Goal: Complete application form

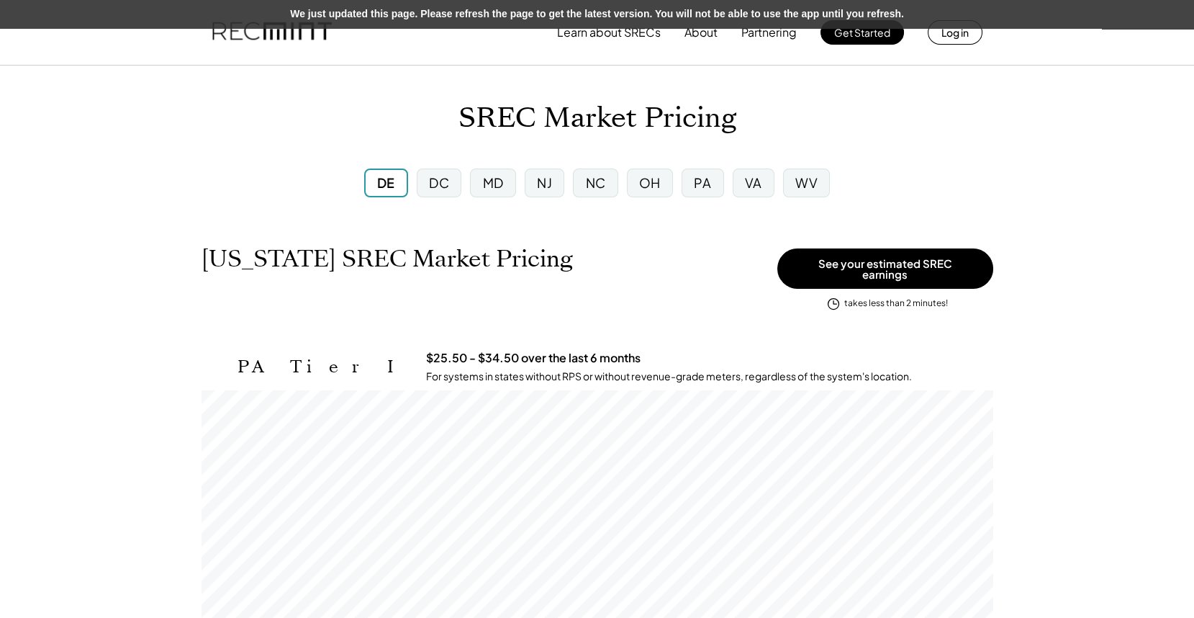
scroll to position [238, 792]
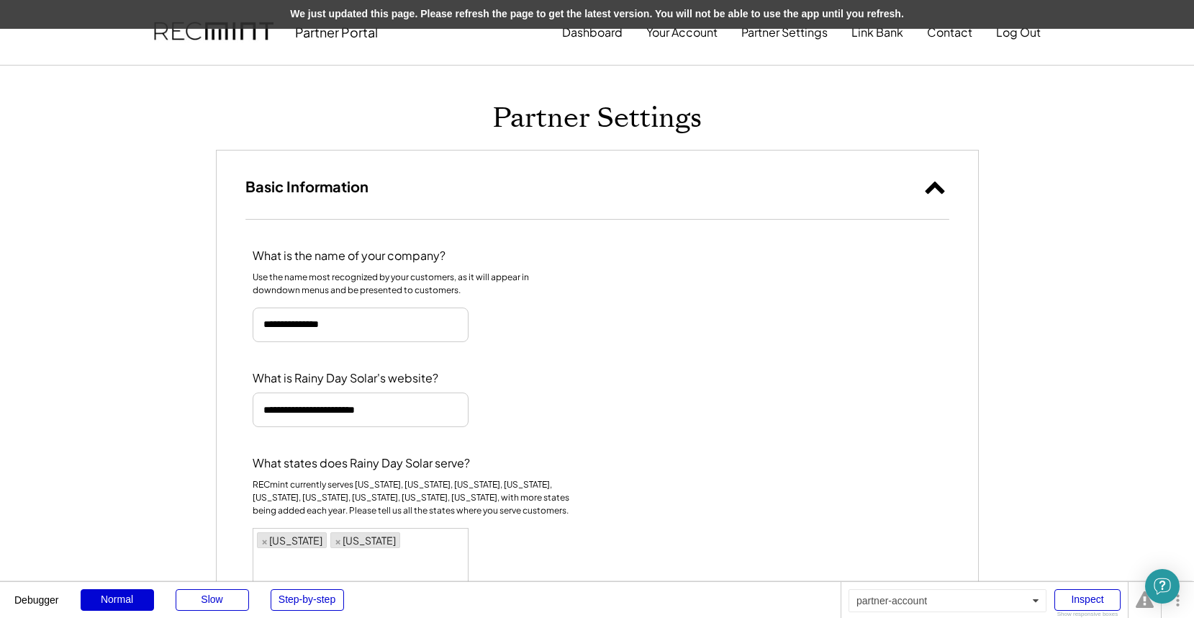
select select "**********"
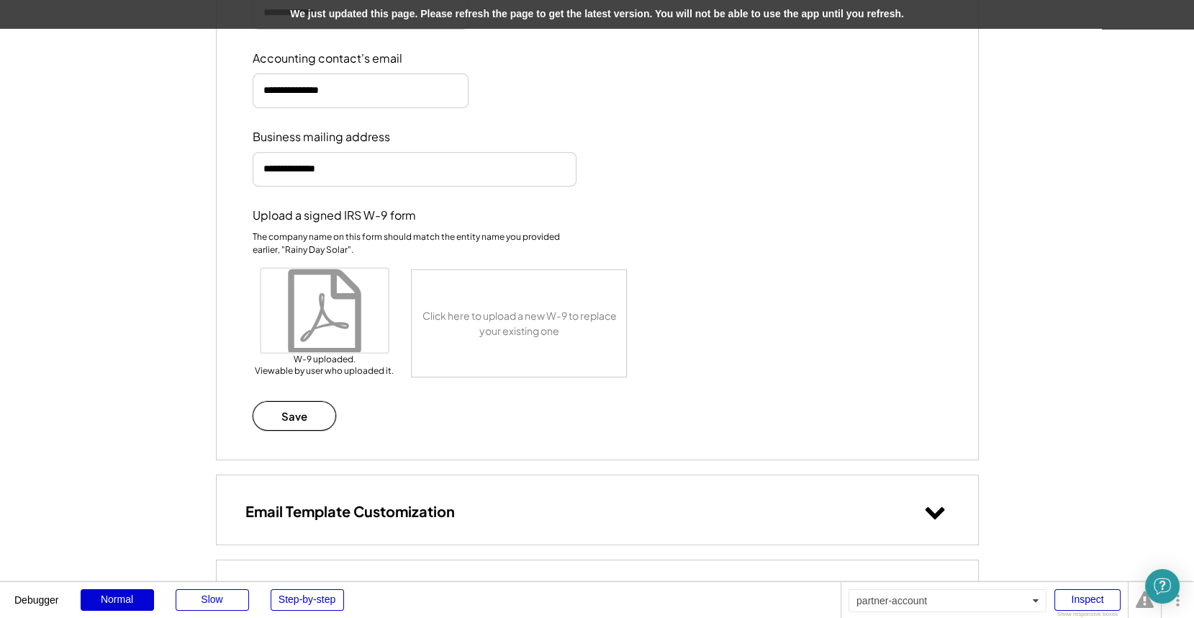
scroll to position [562, 0]
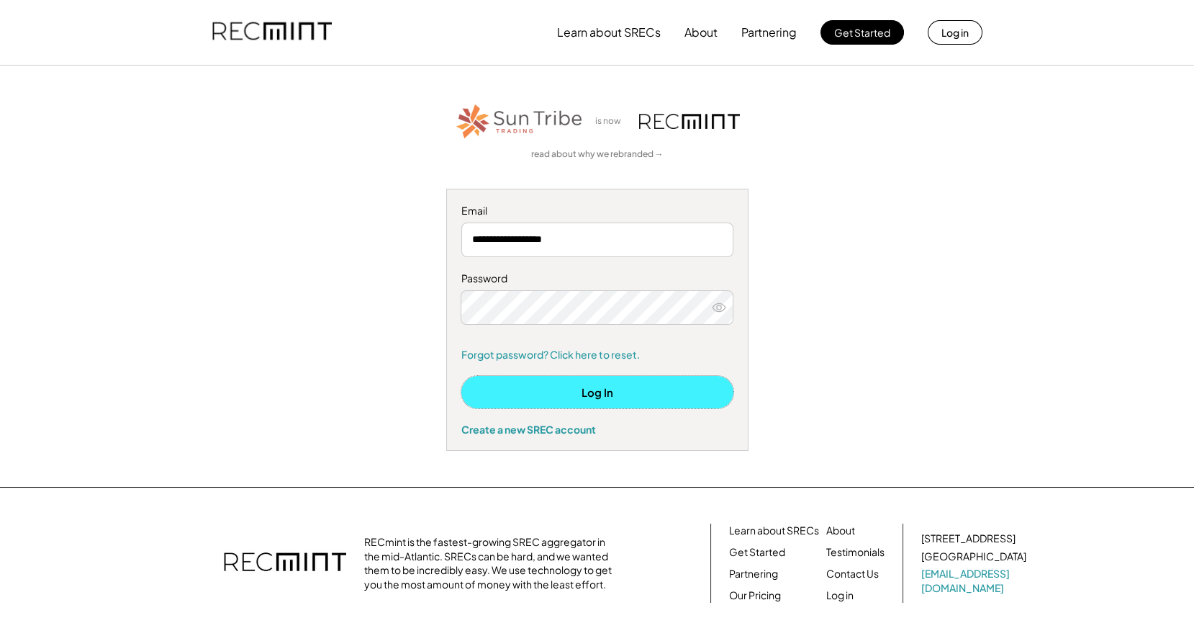
click at [604, 392] on button "Log In" at bounding box center [597, 392] width 272 height 32
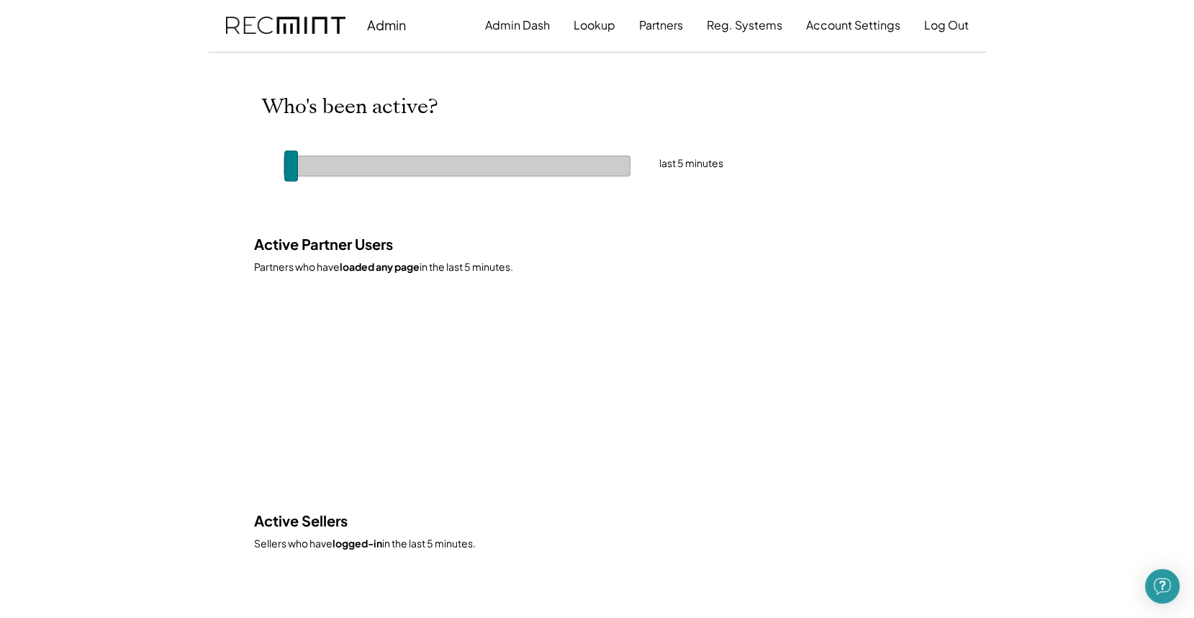
click at [298, 158] on span at bounding box center [291, 165] width 14 height 31
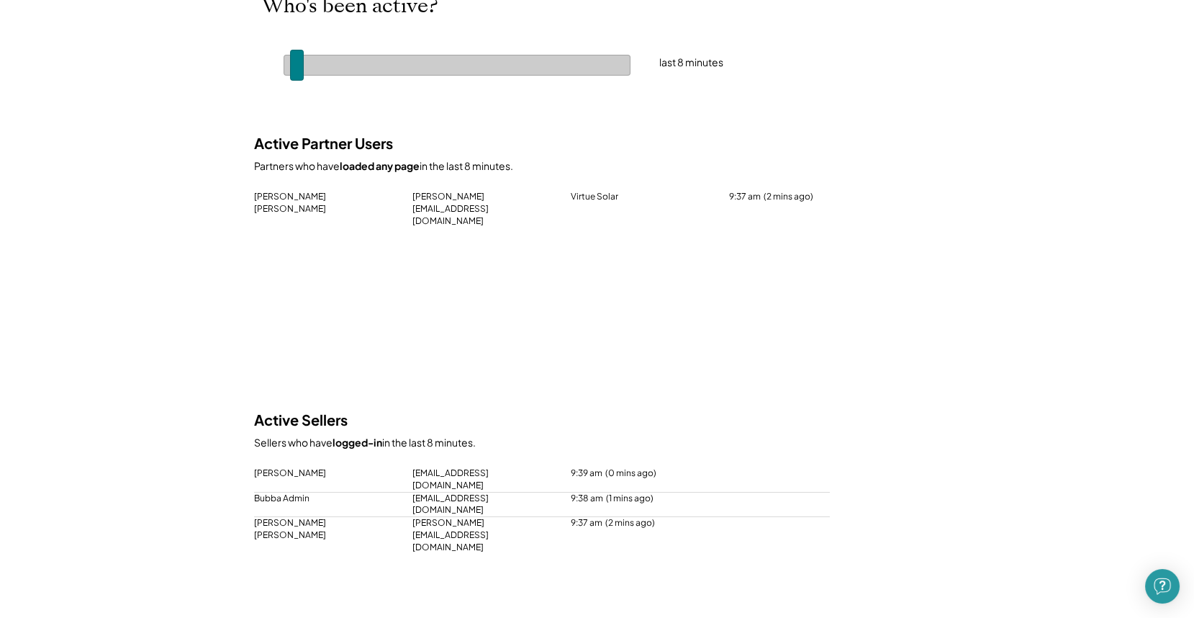
scroll to position [99, 0]
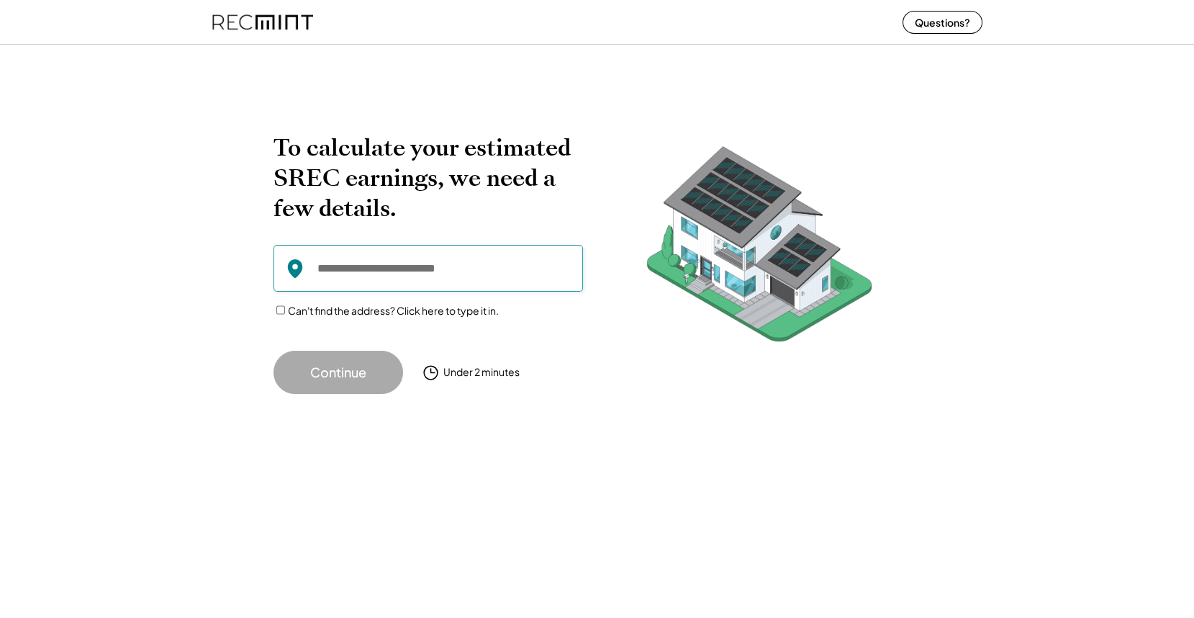
click at [365, 271] on input "input" at bounding box center [429, 268] width 310 height 47
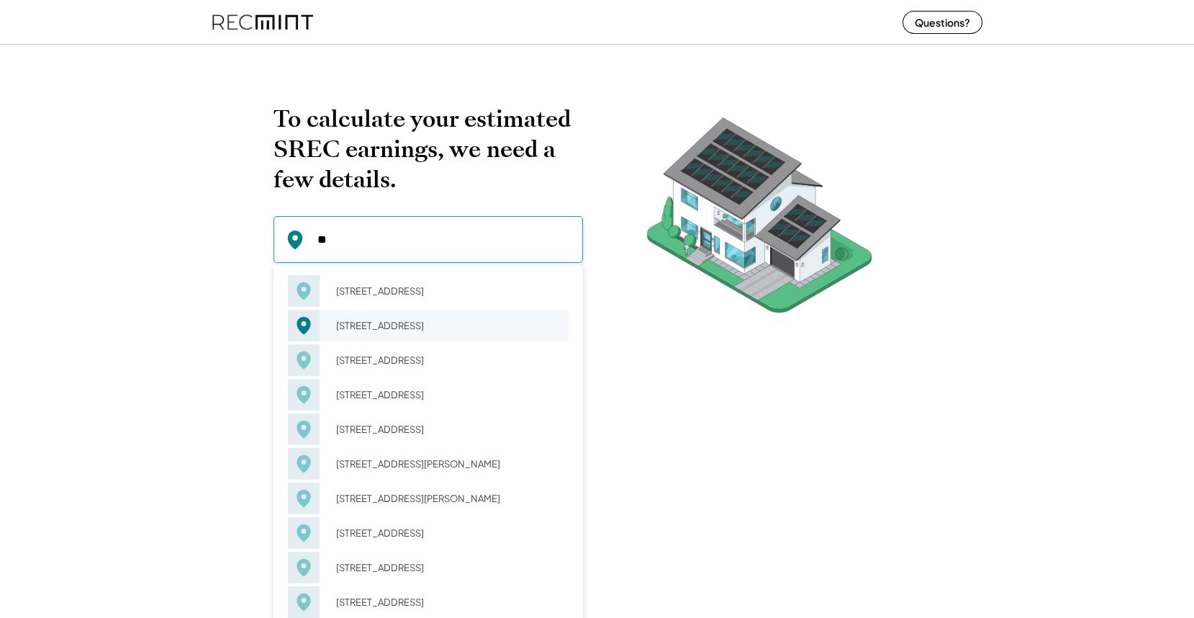
click at [400, 320] on div "12 Bonnycastle Charlottesville, VA 22904" at bounding box center [448, 325] width 242 height 20
type input "**********"
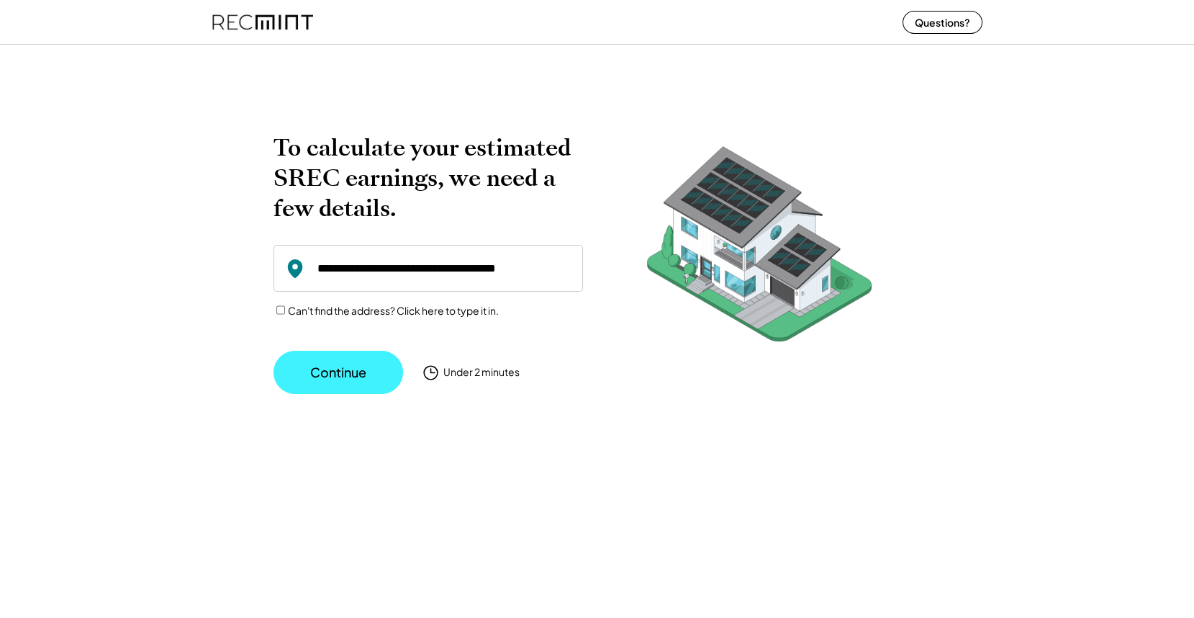
click at [323, 379] on button "Continue" at bounding box center [339, 372] width 130 height 43
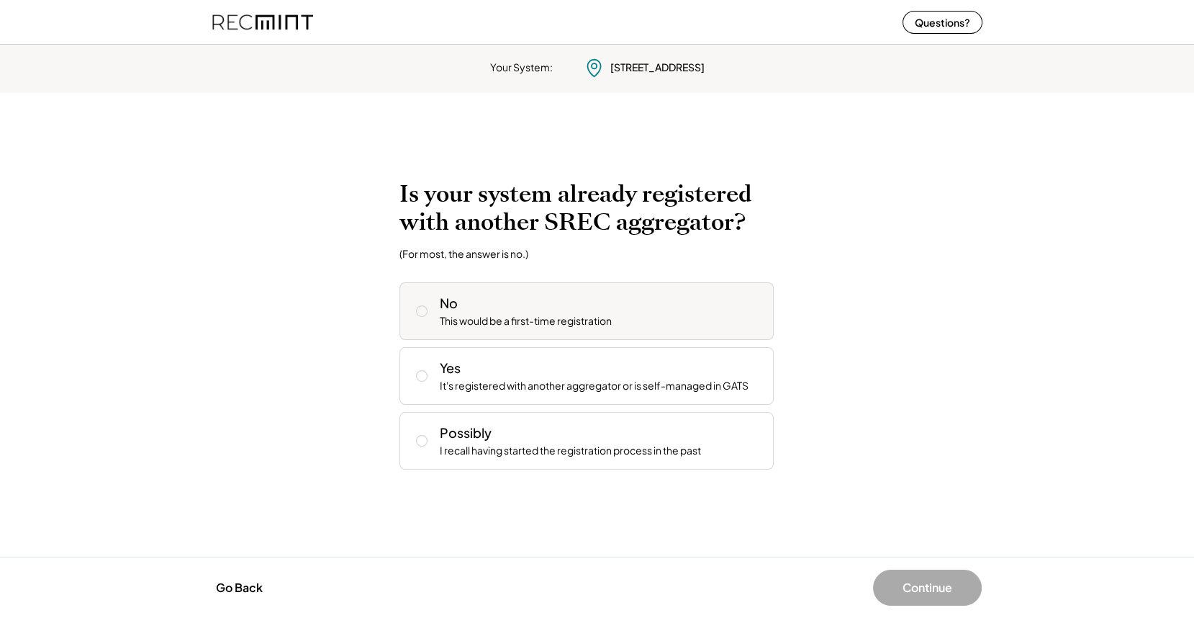
click at [464, 312] on div "No This would be a first-time registration" at bounding box center [601, 311] width 322 height 35
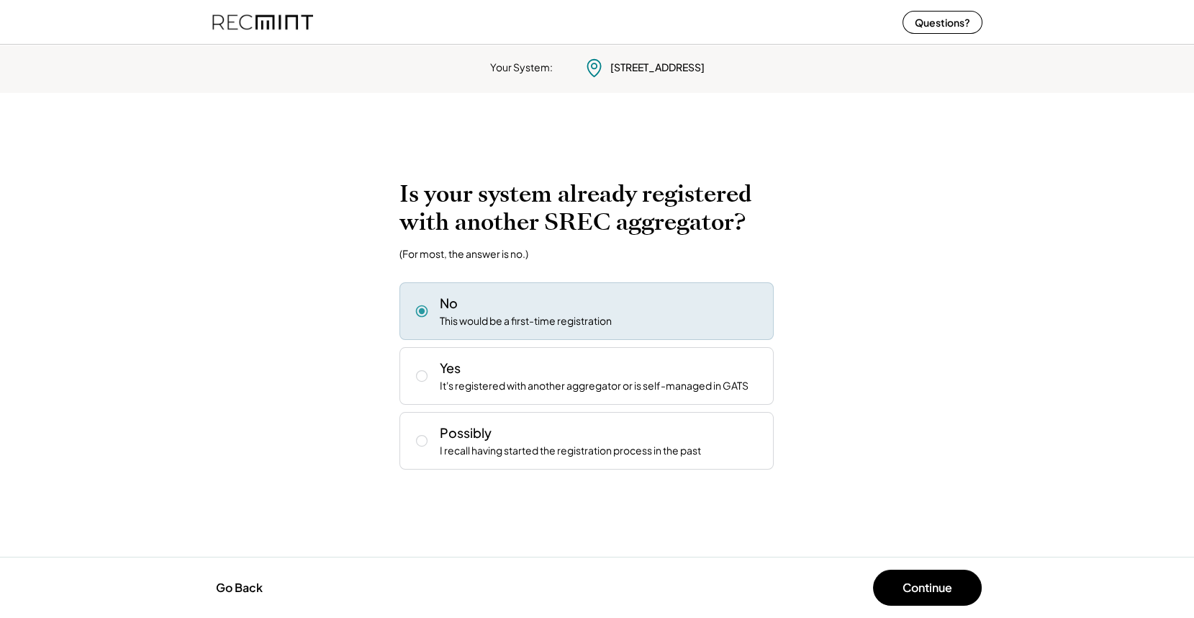
click at [464, 312] on div "No This would be a first-time registration" at bounding box center [601, 311] width 322 height 35
click at [247, 585] on button "Go Back" at bounding box center [239, 588] width 55 height 32
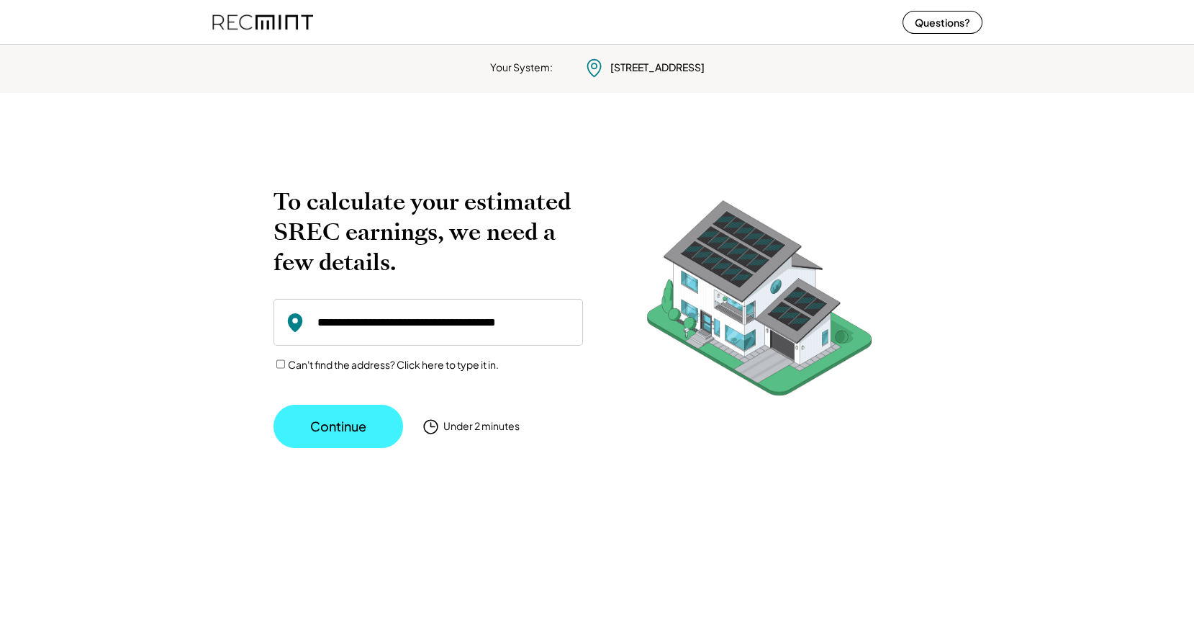
click at [342, 430] on button "Continue" at bounding box center [339, 426] width 130 height 43
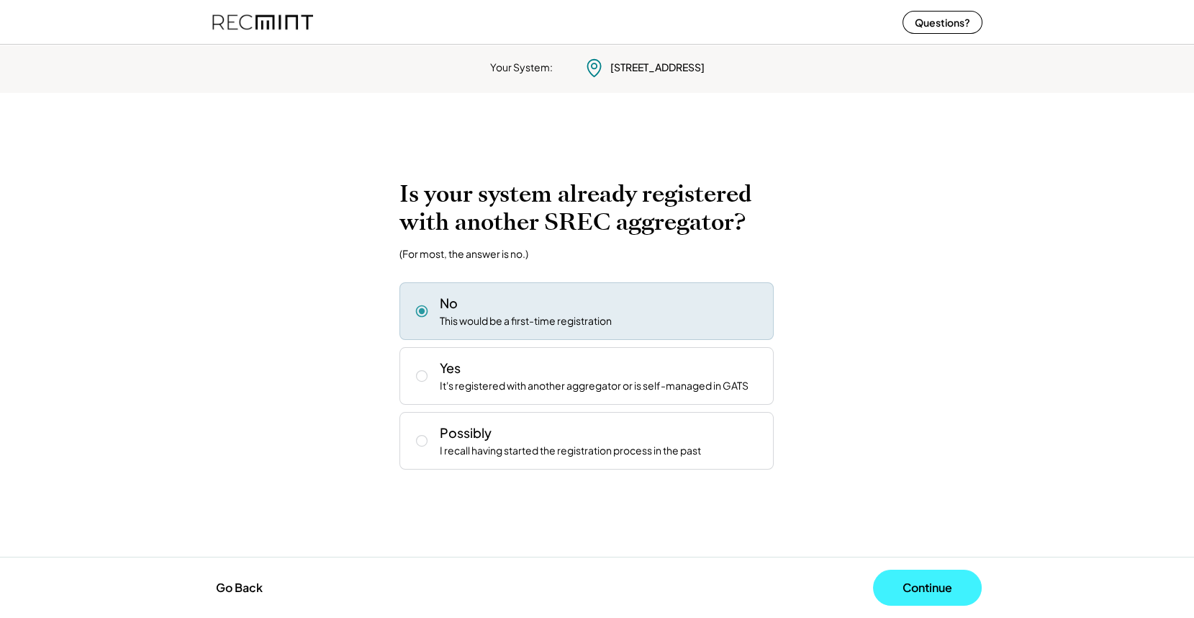
click at [893, 587] on button "Continue" at bounding box center [927, 587] width 109 height 36
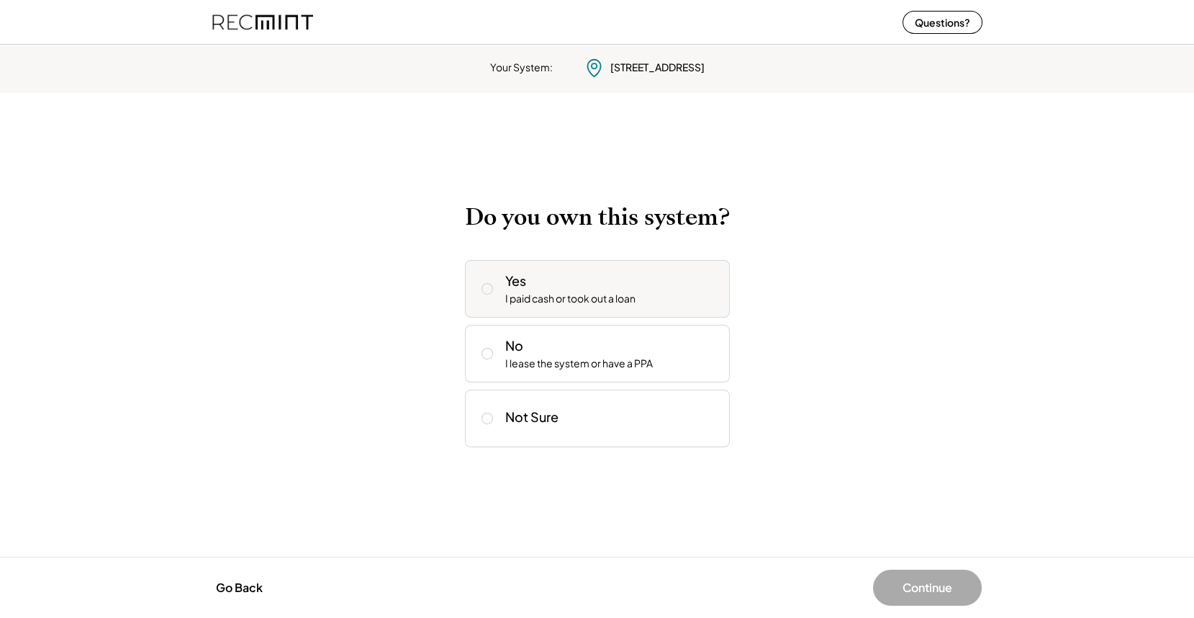
click at [572, 286] on div "Yes I paid cash or took out a loan" at bounding box center [611, 288] width 213 height 35
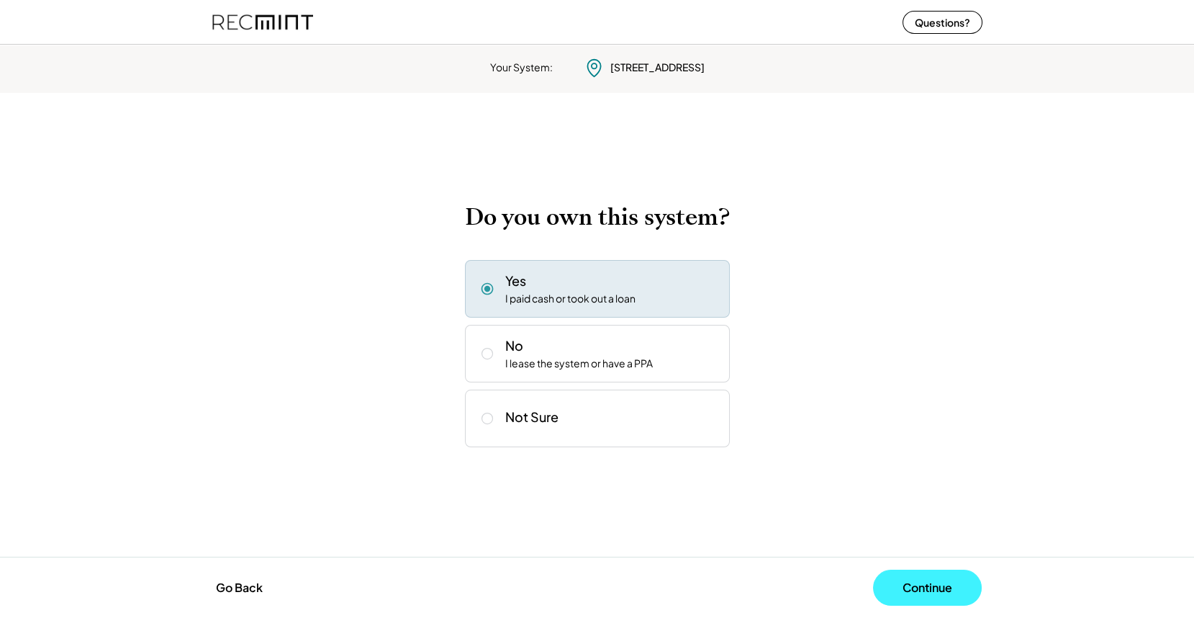
click at [894, 580] on button "Continue" at bounding box center [927, 587] width 109 height 36
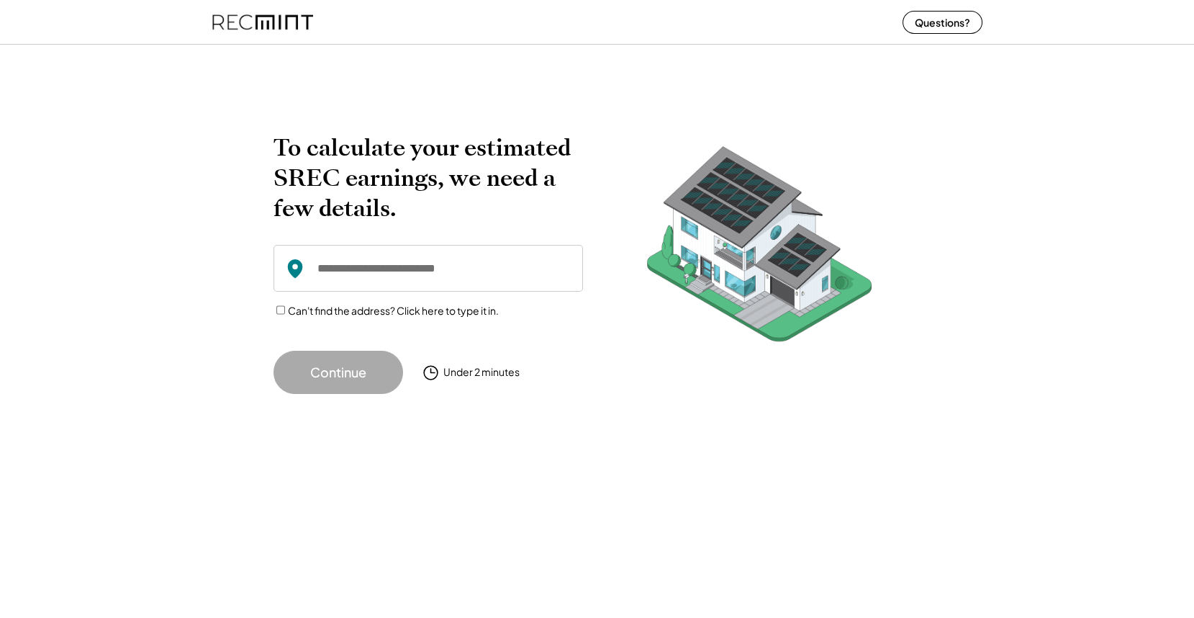
click at [437, 273] on input "input" at bounding box center [429, 268] width 310 height 47
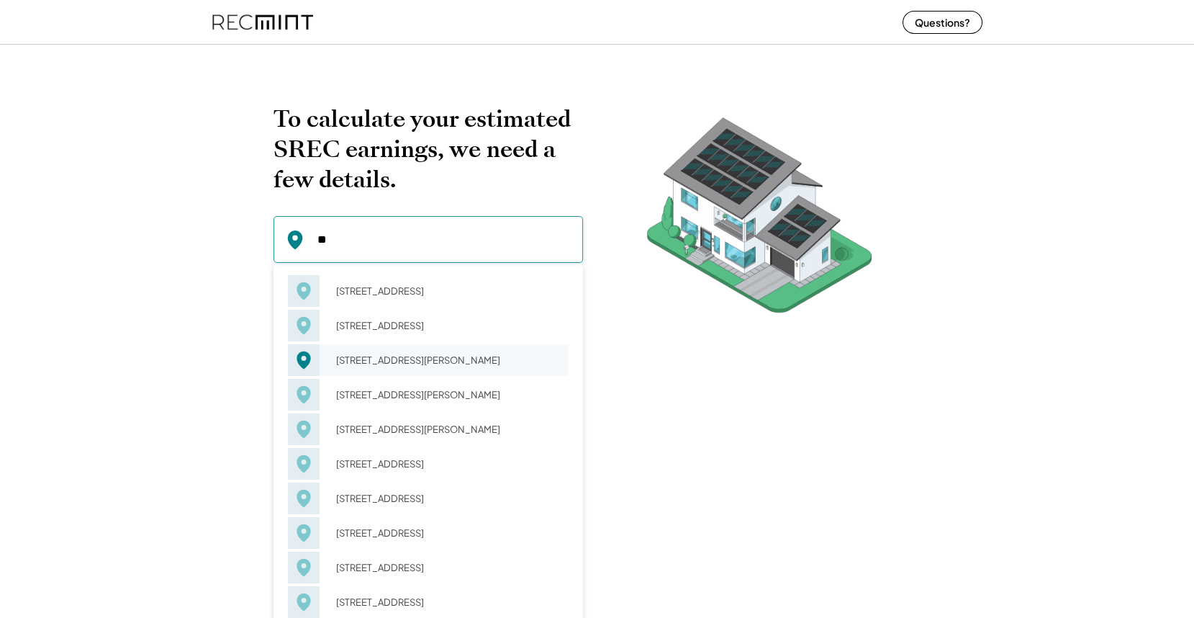
click at [405, 351] on div "23 Dabney Charlottesville, VA 22904" at bounding box center [448, 360] width 242 height 20
type input "**********"
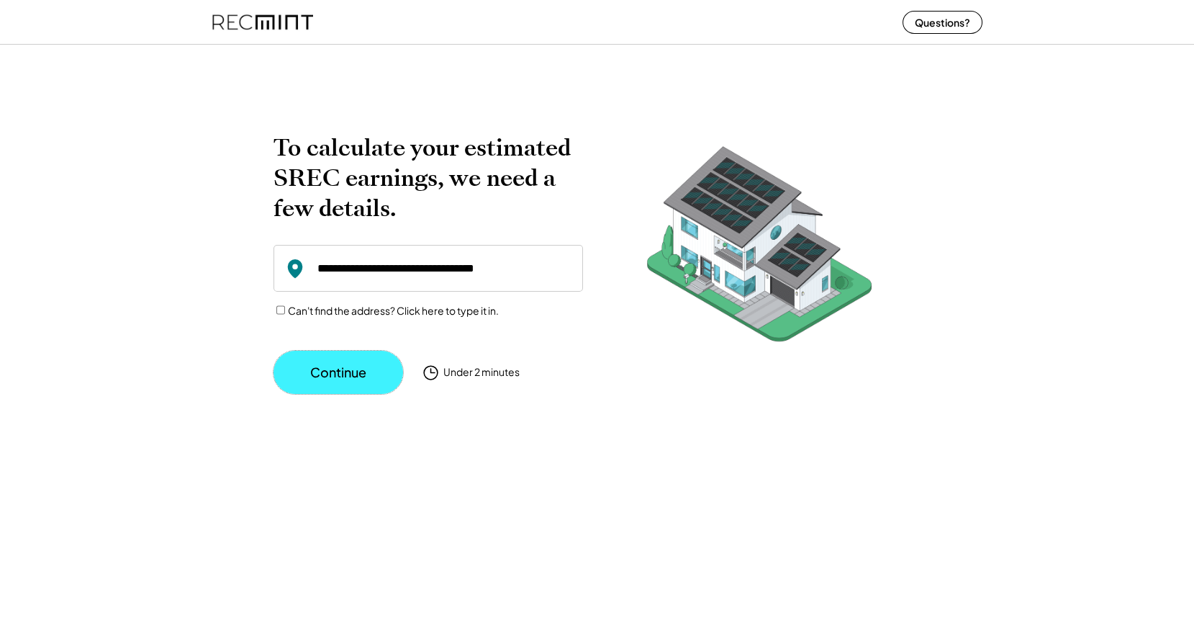
click at [359, 388] on button "Continue" at bounding box center [339, 372] width 130 height 43
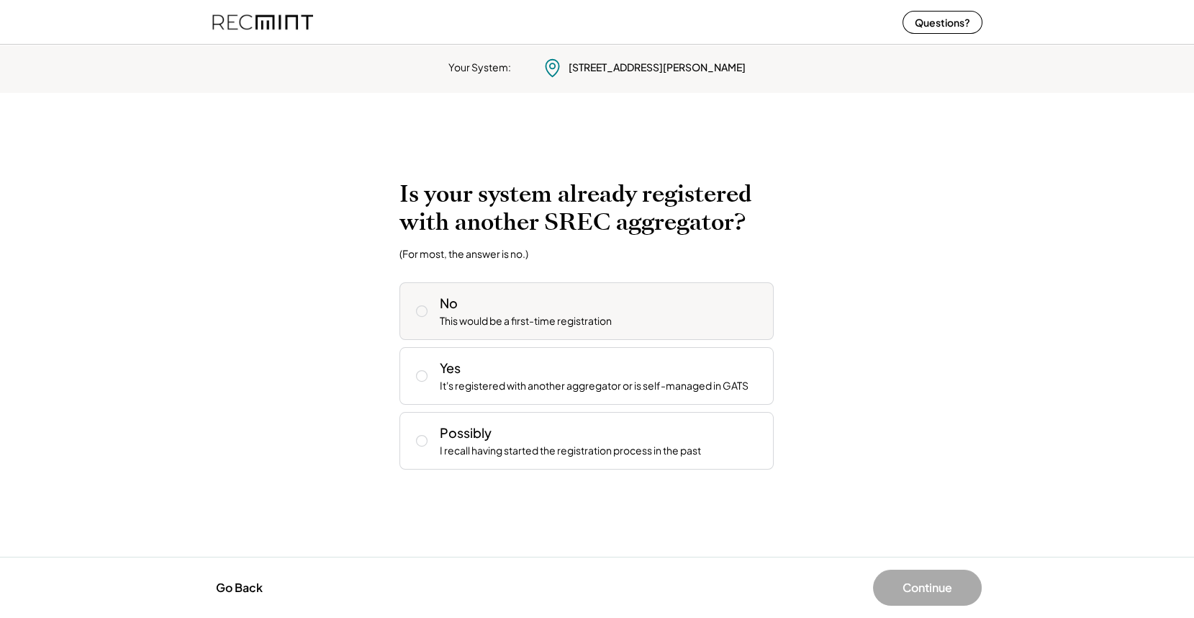
click at [495, 326] on div "This would be a first-time registration" at bounding box center [526, 321] width 172 height 14
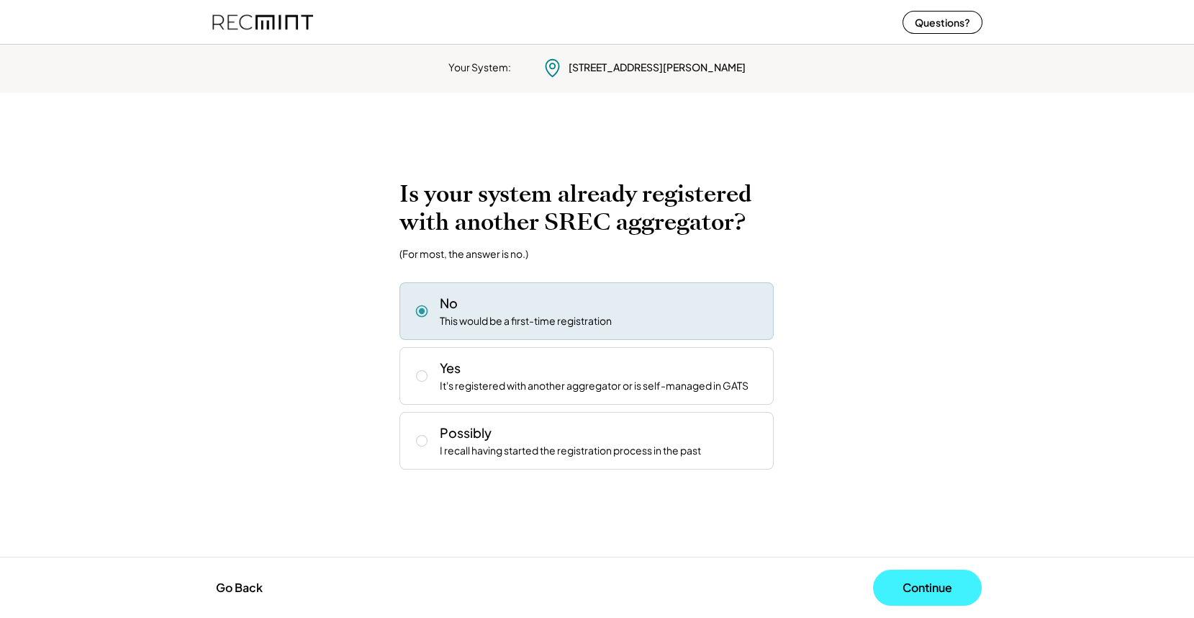
click at [924, 589] on button "Continue" at bounding box center [927, 587] width 109 height 36
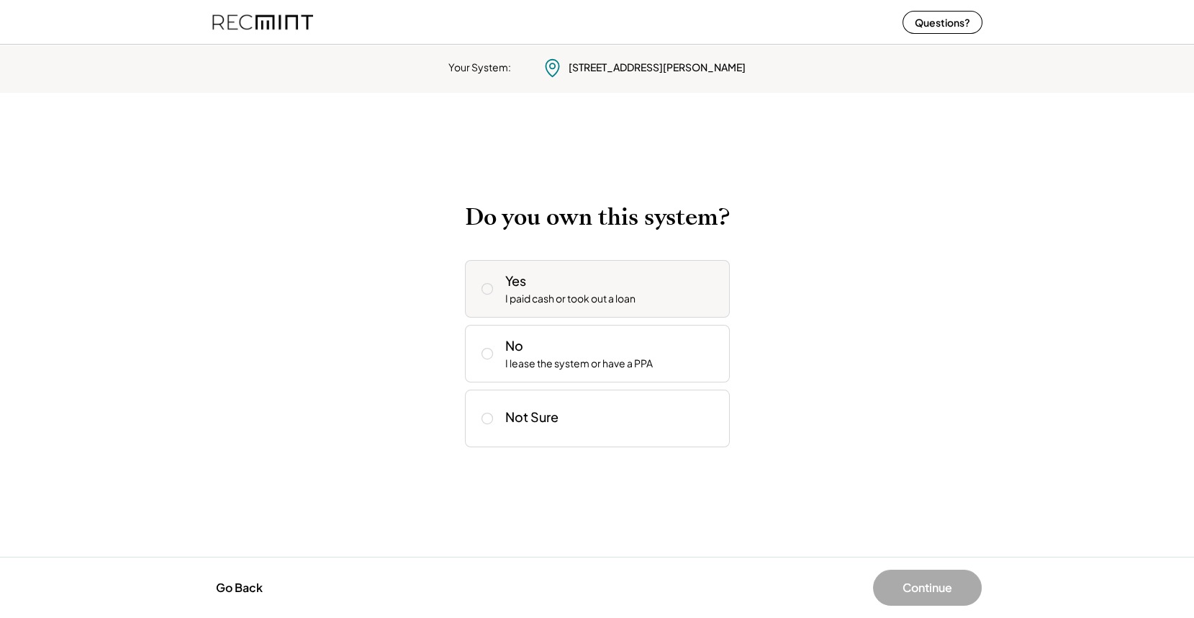
click at [609, 271] on div "Yes I paid cash or took out a loan" at bounding box center [611, 288] width 213 height 35
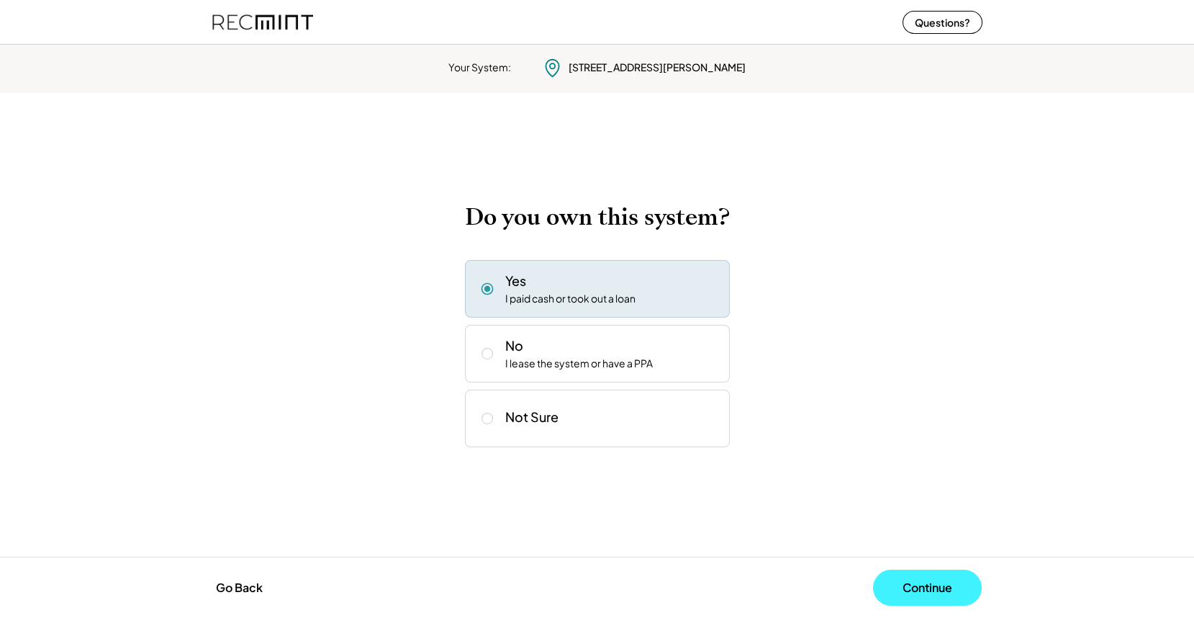
click at [937, 585] on button "Continue" at bounding box center [927, 587] width 109 height 36
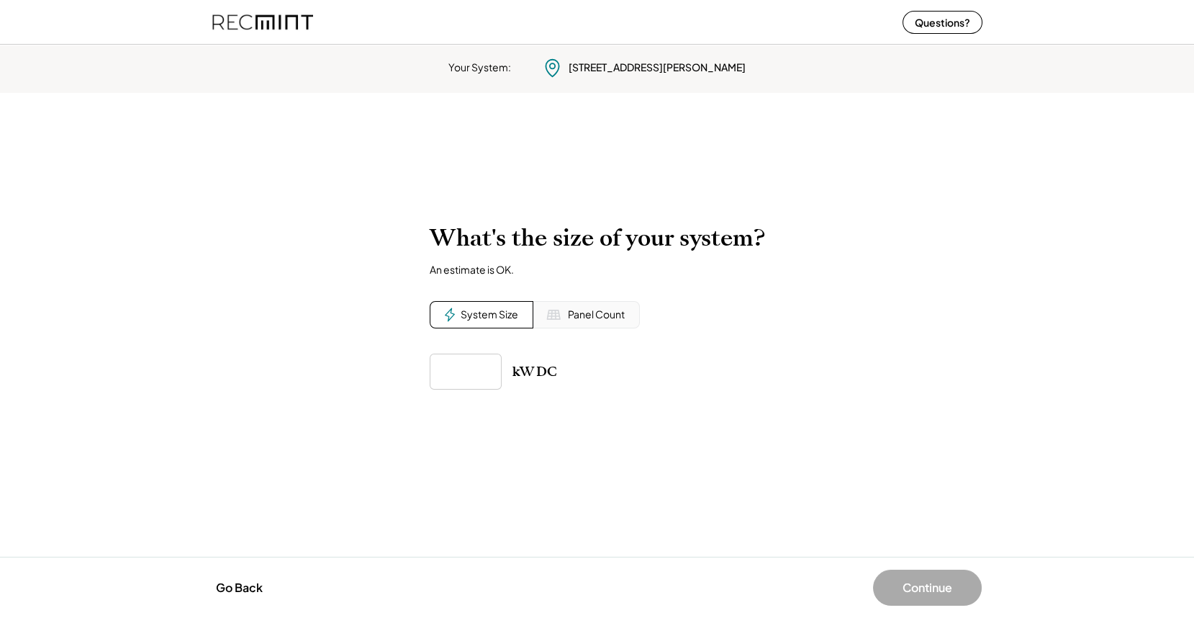
click at [474, 369] on input "input" at bounding box center [466, 371] width 72 height 36
type input "*****"
click at [904, 586] on button "Continue" at bounding box center [927, 587] width 109 height 36
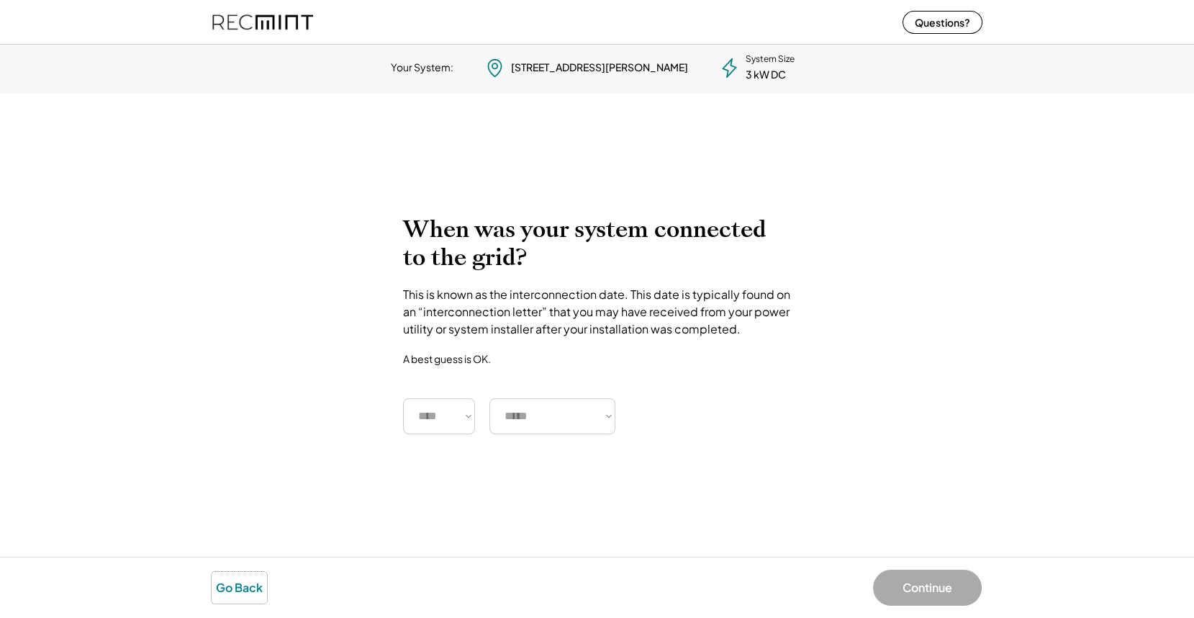
click at [251, 584] on button "Go Back" at bounding box center [239, 588] width 55 height 32
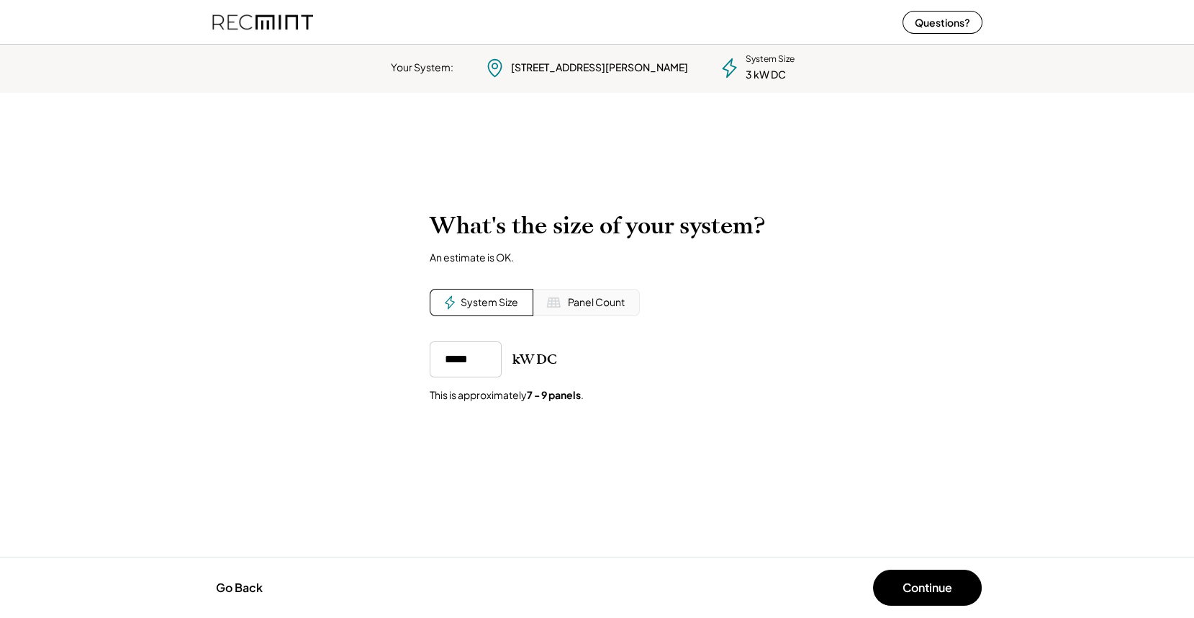
click at [590, 299] on div "Panel Count" at bounding box center [596, 302] width 57 height 14
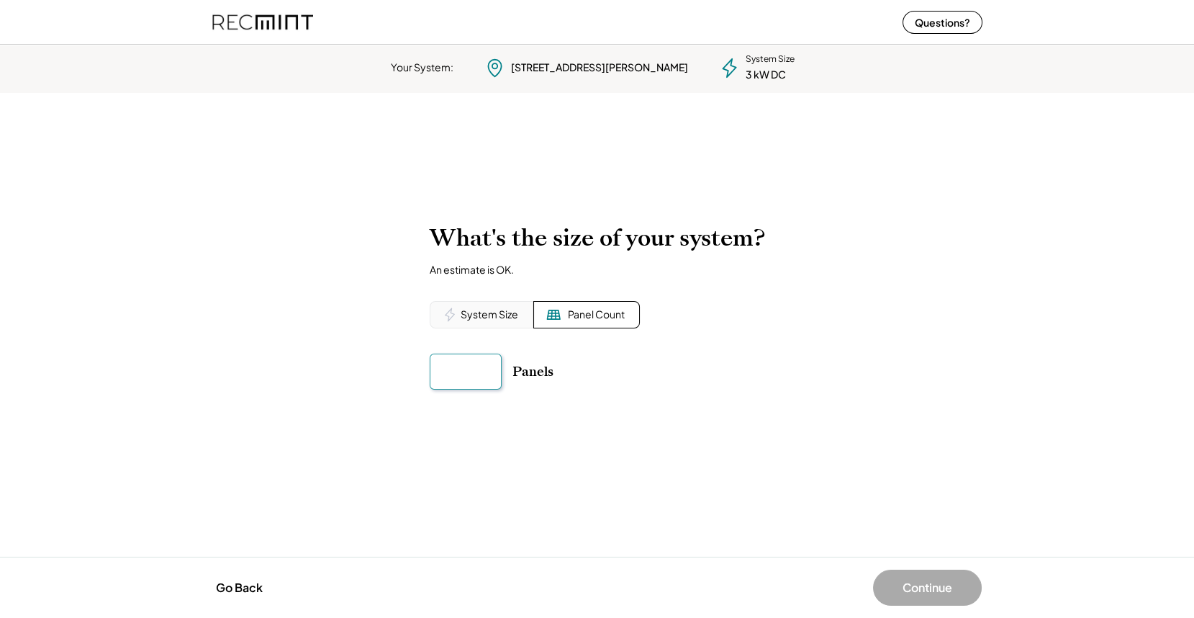
click at [473, 382] on input "input" at bounding box center [466, 371] width 72 height 36
type input "******"
click at [615, 413] on div "To calculate your estimated SREC earnings, we need a few details. 23 Bonnycastl…" at bounding box center [597, 324] width 1194 height 230
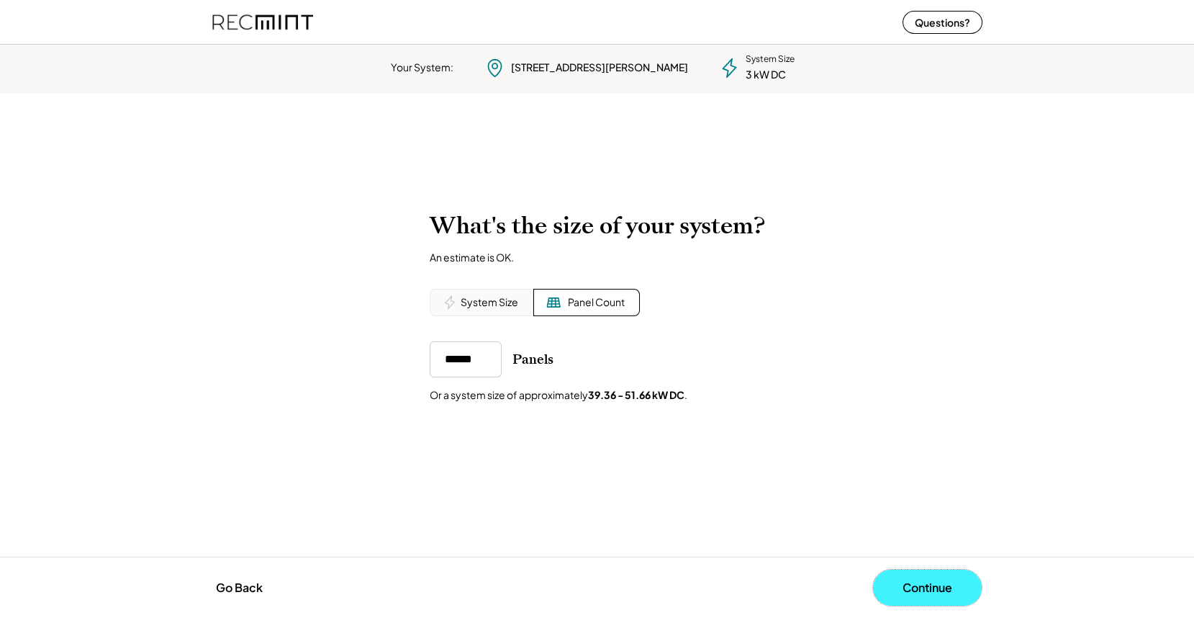
click at [912, 579] on button "Continue" at bounding box center [927, 587] width 109 height 36
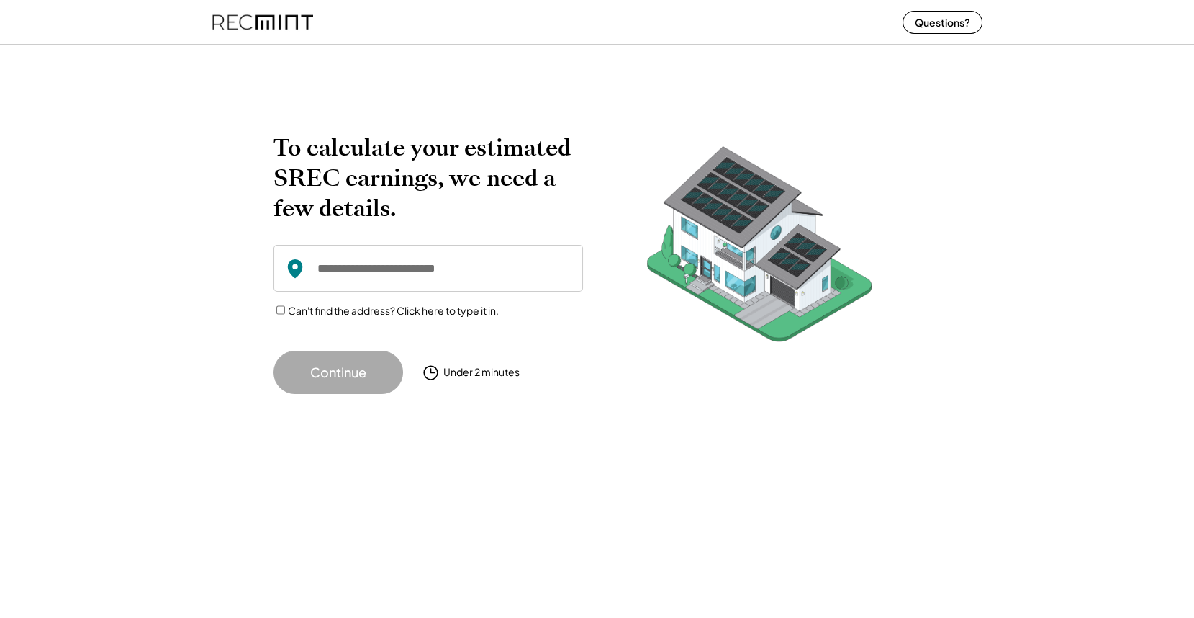
click at [365, 277] on input "input" at bounding box center [429, 268] width 310 height 47
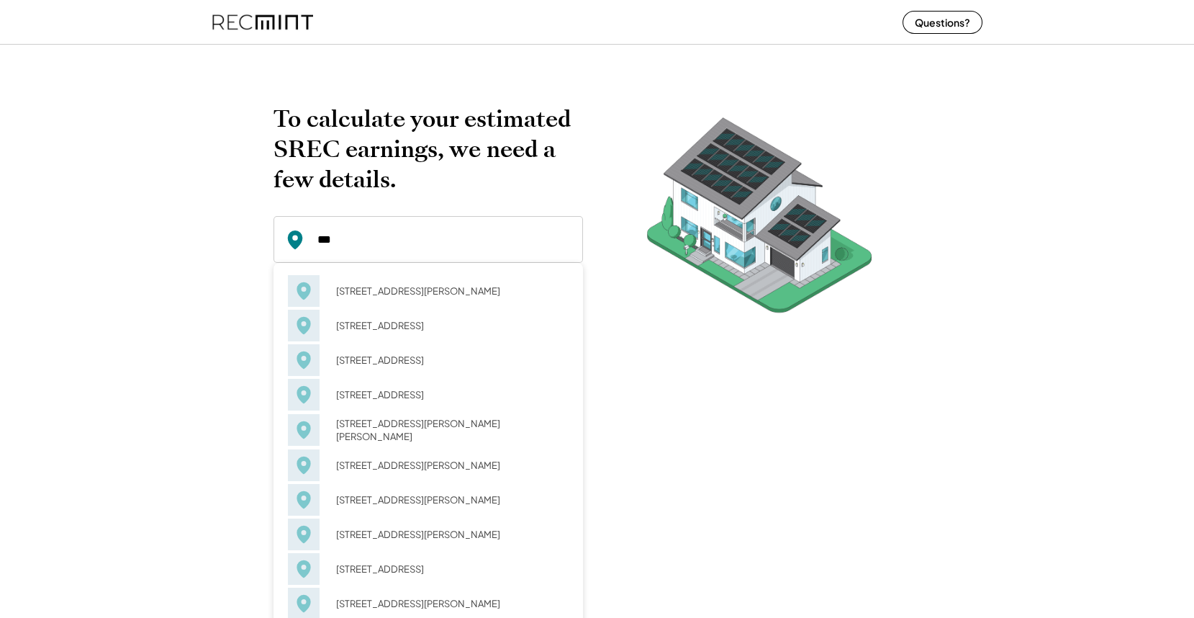
click at [433, 418] on div "[STREET_ADDRESS][PERSON_NAME][PERSON_NAME]" at bounding box center [428, 430] width 281 height 36
click at [410, 390] on div "[STREET_ADDRESS]" at bounding box center [448, 394] width 242 height 20
type input "**********"
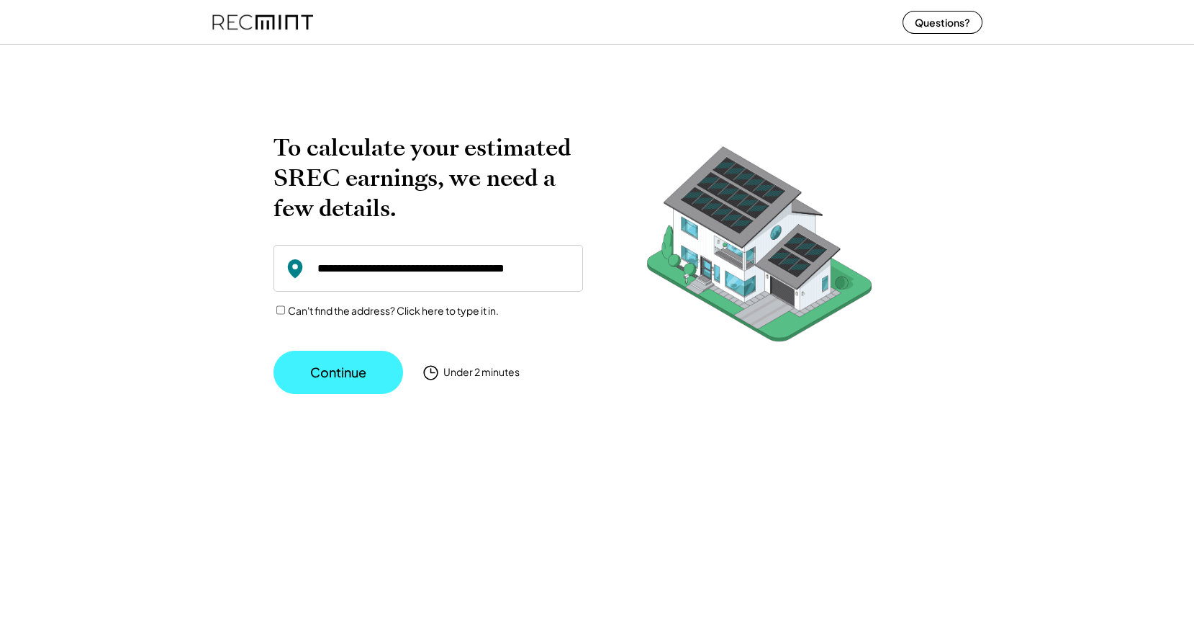
click at [319, 369] on button "Continue" at bounding box center [339, 372] width 130 height 43
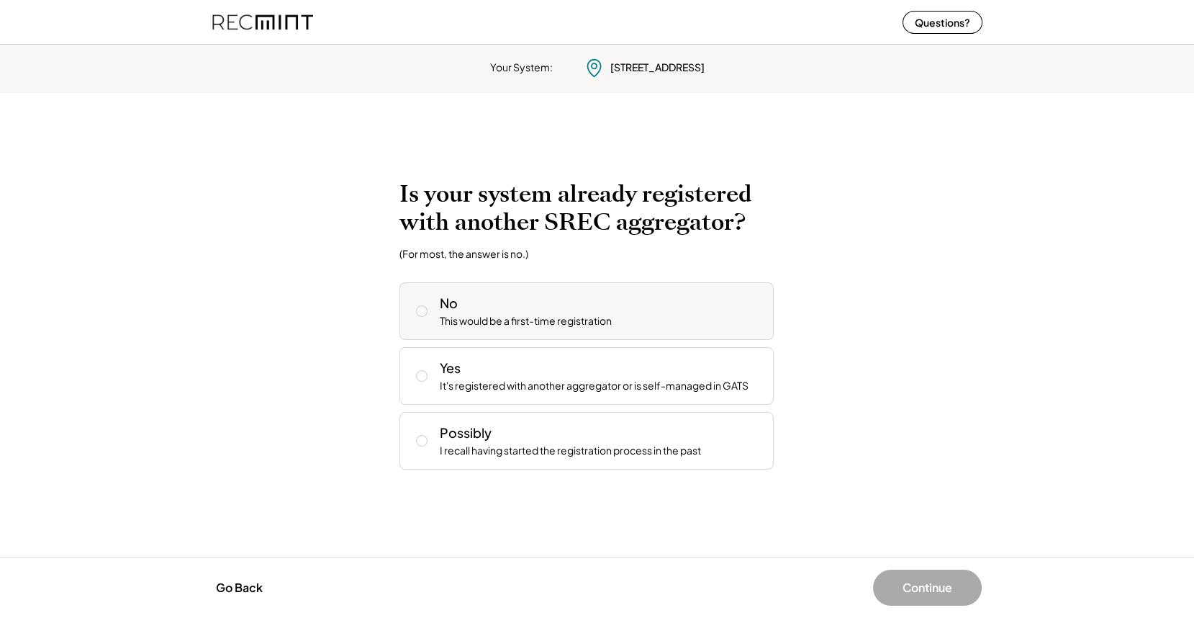
click at [459, 307] on div "No This would be a first-time registration" at bounding box center [601, 311] width 322 height 35
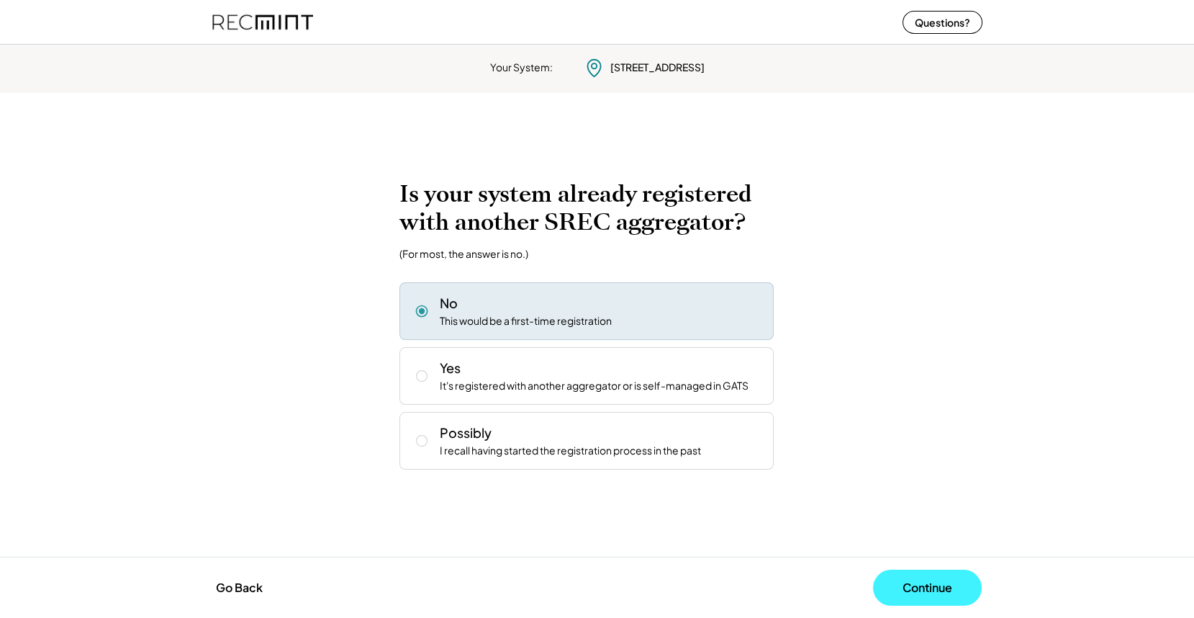
click at [922, 590] on button "Continue" at bounding box center [927, 587] width 109 height 36
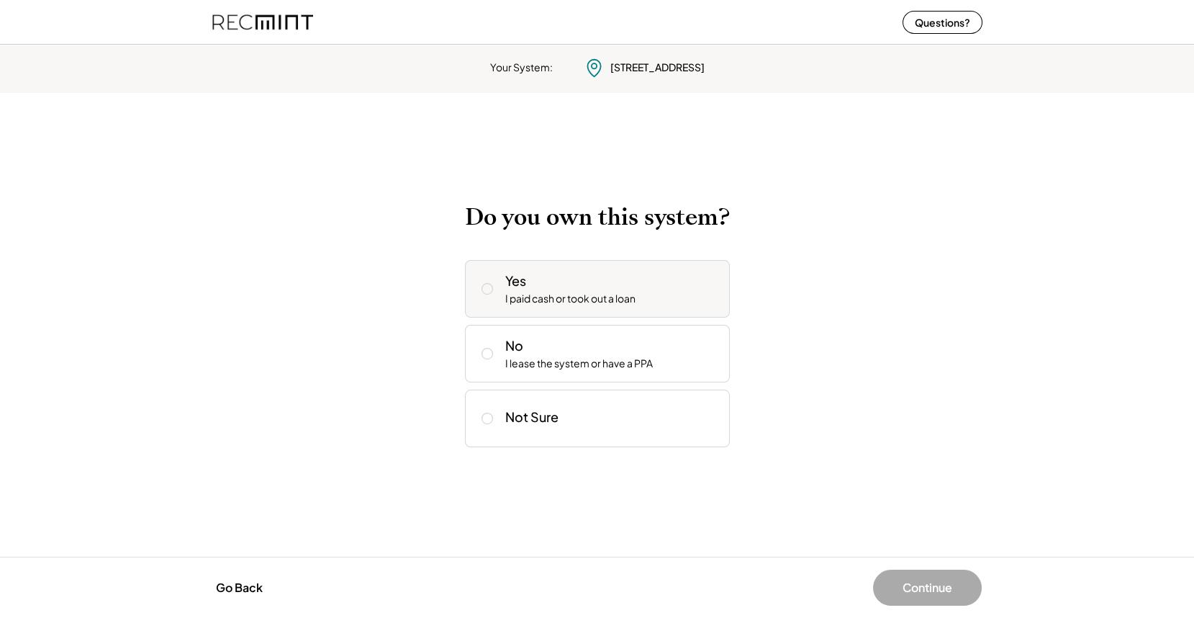
click at [631, 299] on div "I paid cash or took out a loan" at bounding box center [570, 299] width 130 height 14
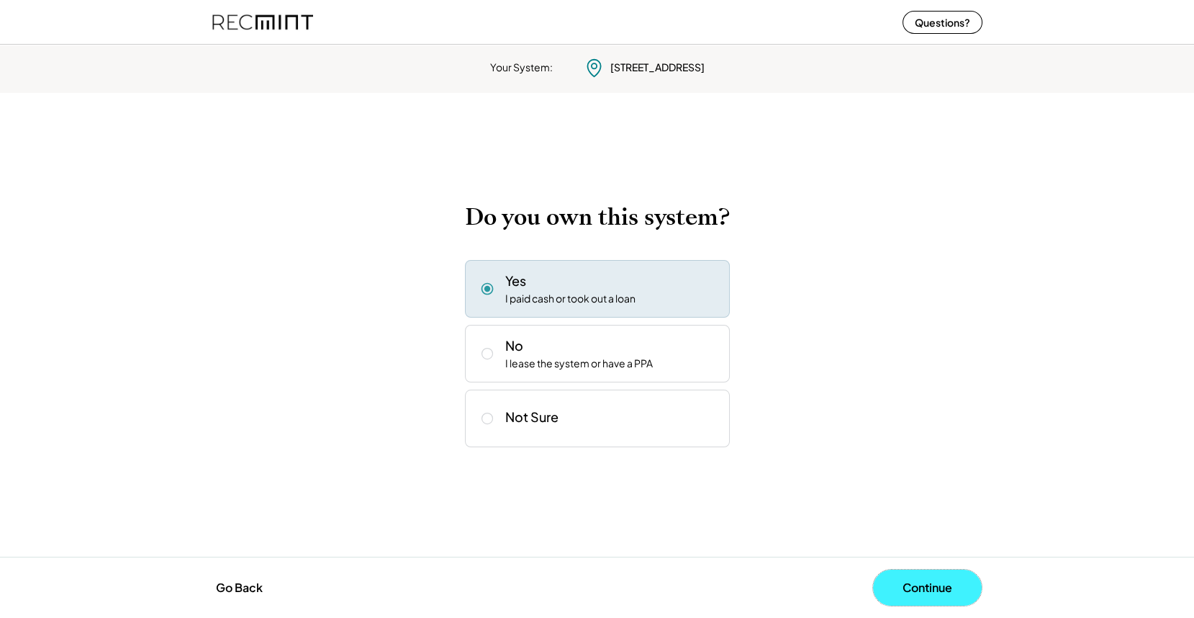
click at [935, 585] on button "Continue" at bounding box center [927, 587] width 109 height 36
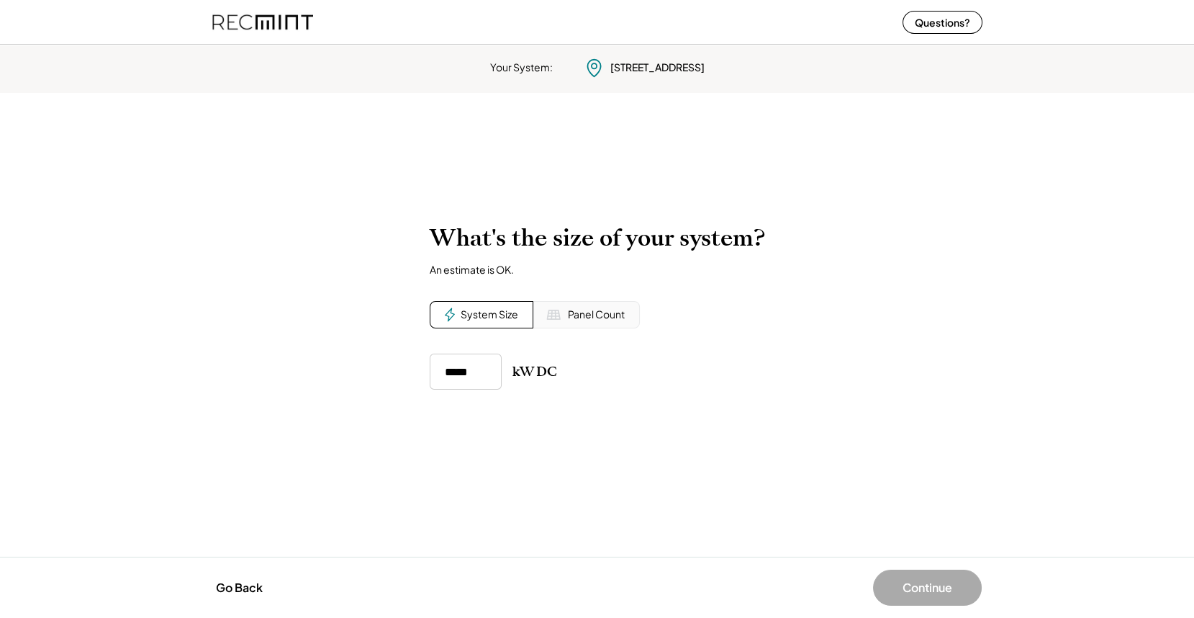
click at [479, 364] on input "input" at bounding box center [466, 371] width 72 height 36
type input "*****"
click at [920, 591] on button "Continue" at bounding box center [927, 587] width 109 height 36
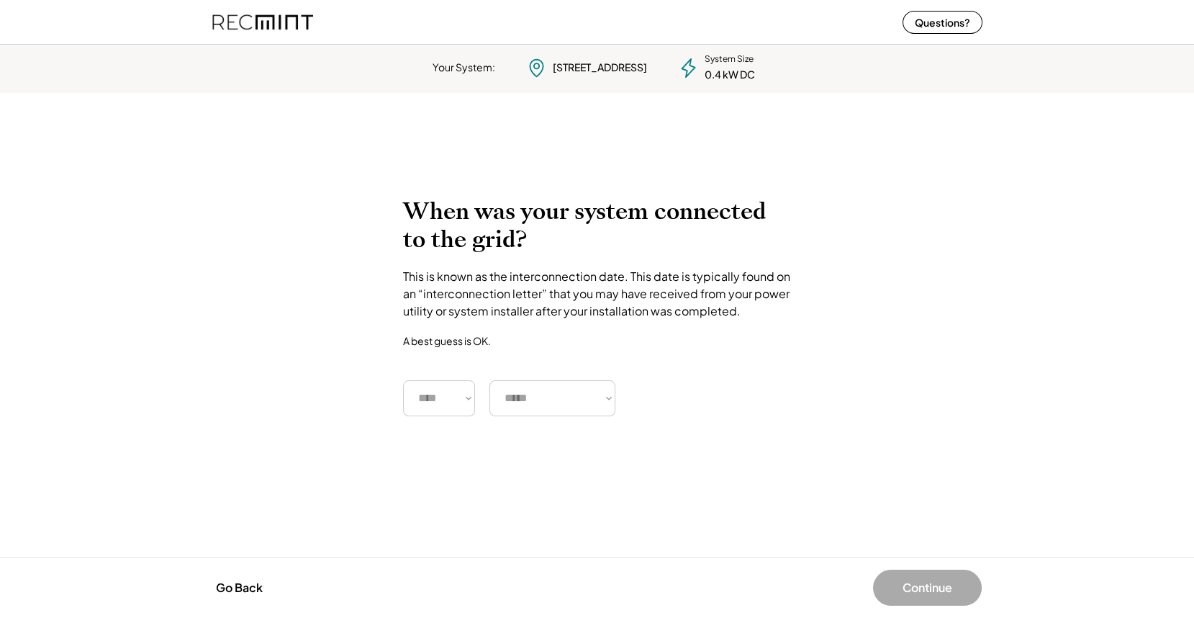
click at [451, 405] on select "**** **** **** **** **** **** **** **** **** **** **** **** **** **** ****" at bounding box center [439, 398] width 72 height 36
select select "****"
click at [546, 394] on select "***** ******* ******** ***** ***** *** **** **** ****** ********* ******* *****…" at bounding box center [552, 398] width 126 height 36
select select "*******"
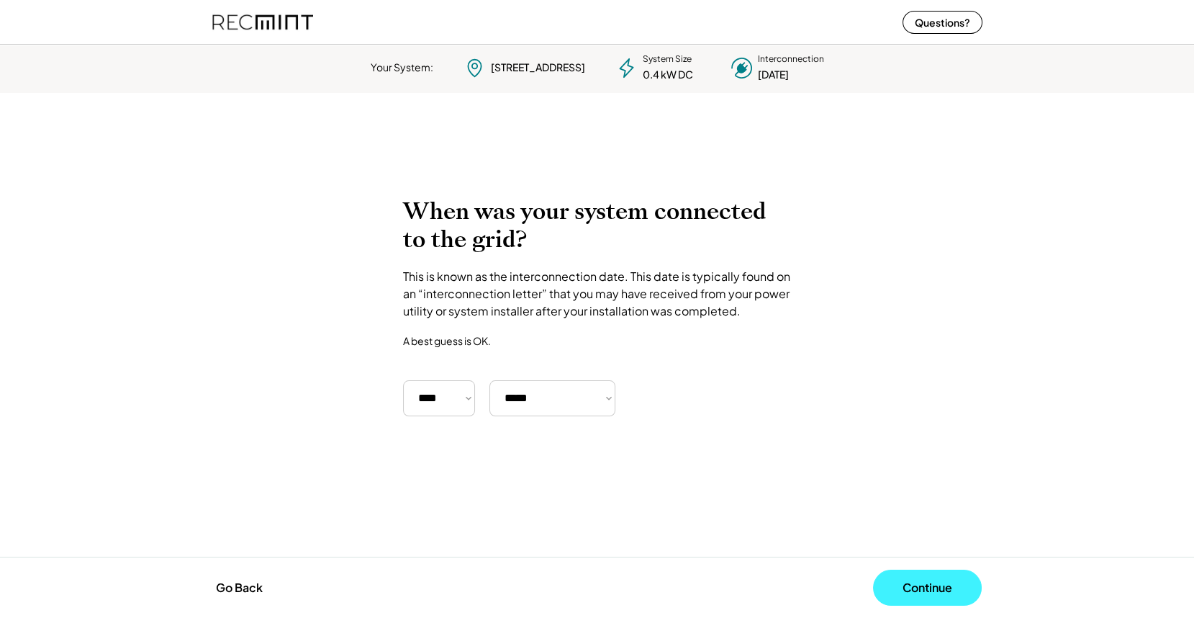
click at [906, 582] on button "Continue" at bounding box center [927, 587] width 109 height 36
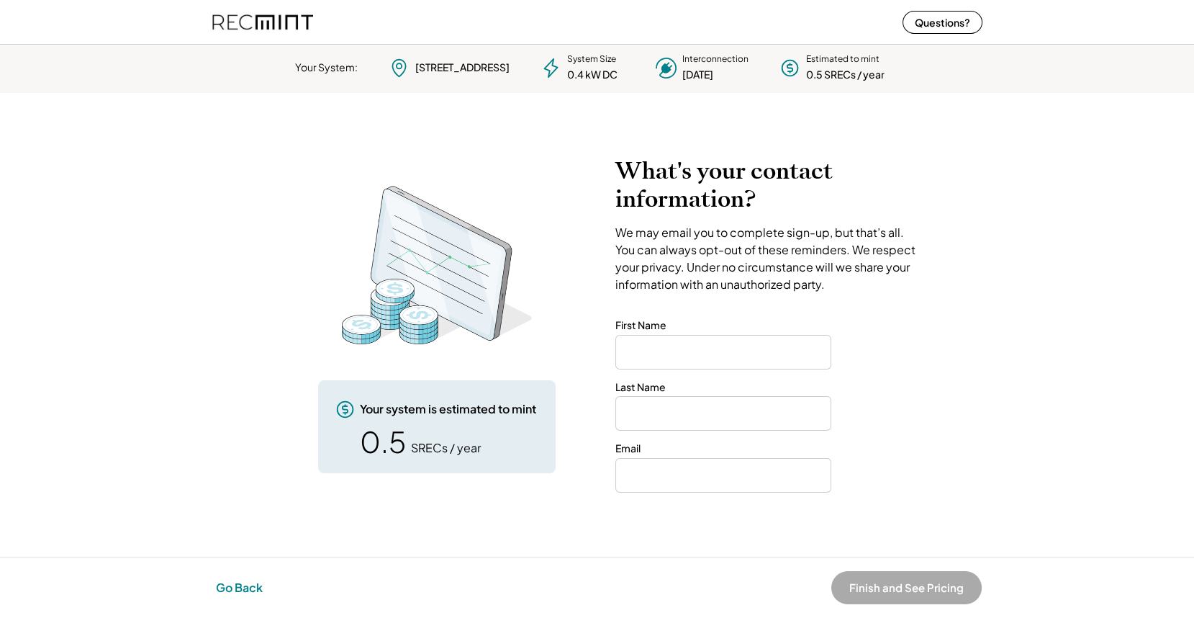
click at [231, 588] on button "Go Back" at bounding box center [239, 588] width 55 height 32
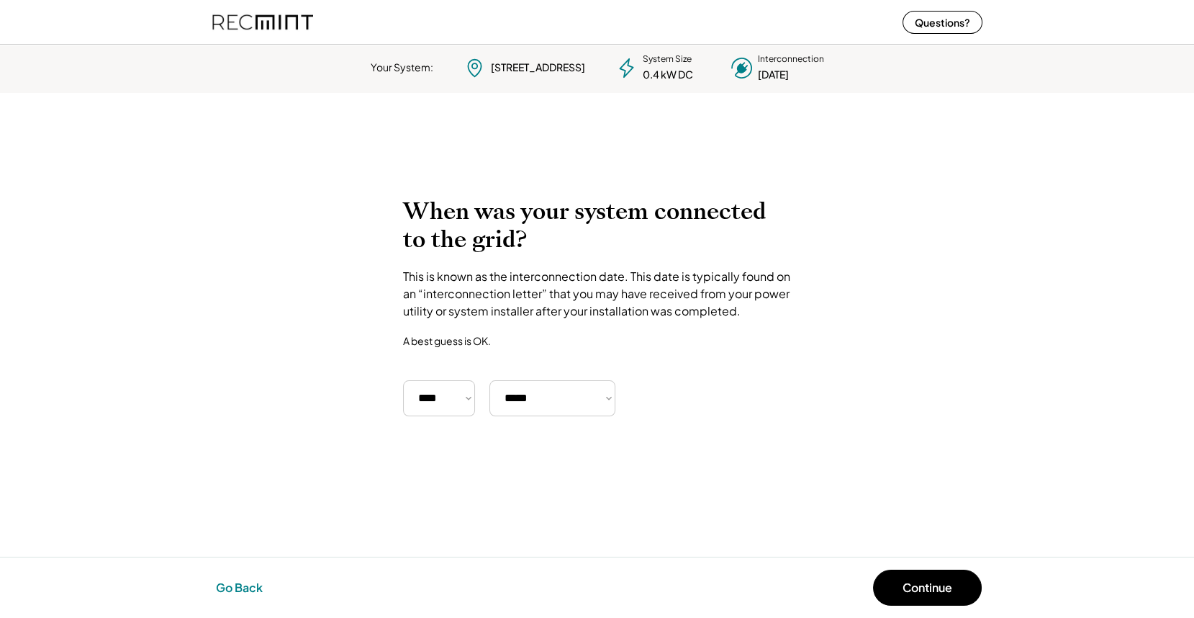
click at [231, 588] on button "Go Back" at bounding box center [239, 588] width 55 height 32
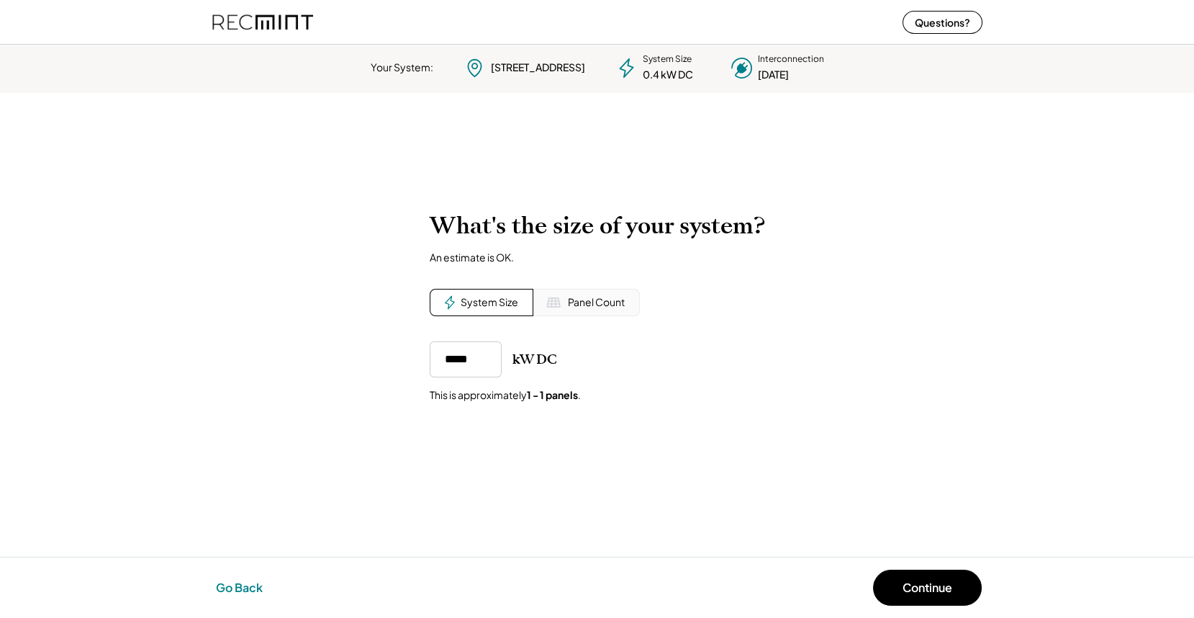
click at [231, 588] on button "Go Back" at bounding box center [239, 588] width 55 height 32
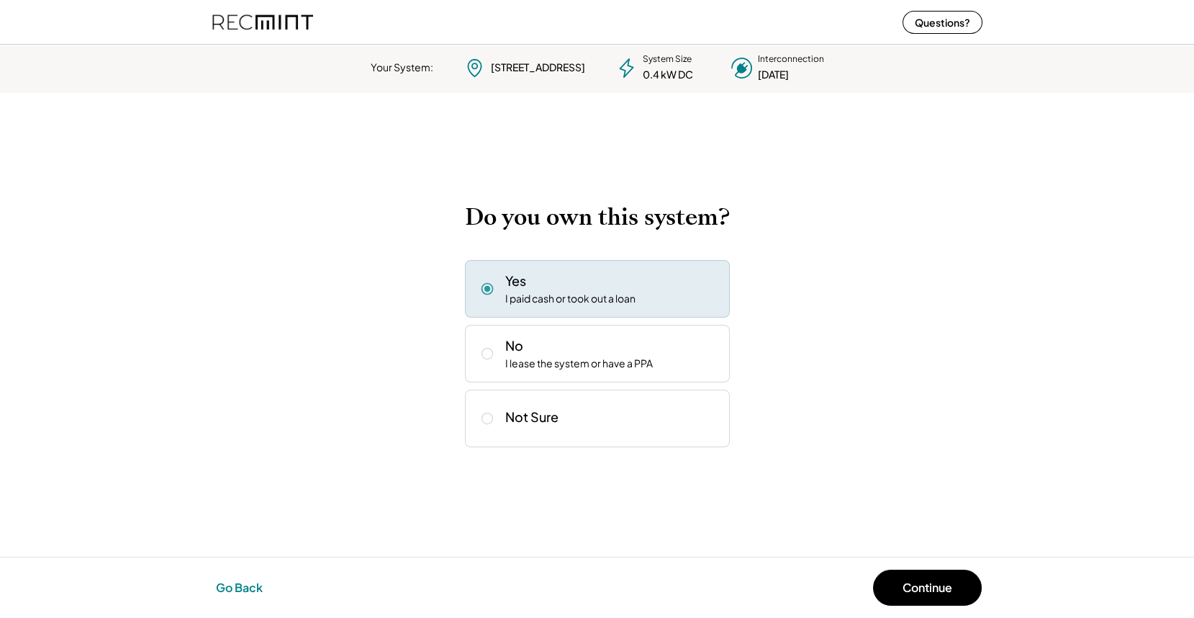
click at [231, 588] on button "Go Back" at bounding box center [239, 588] width 55 height 32
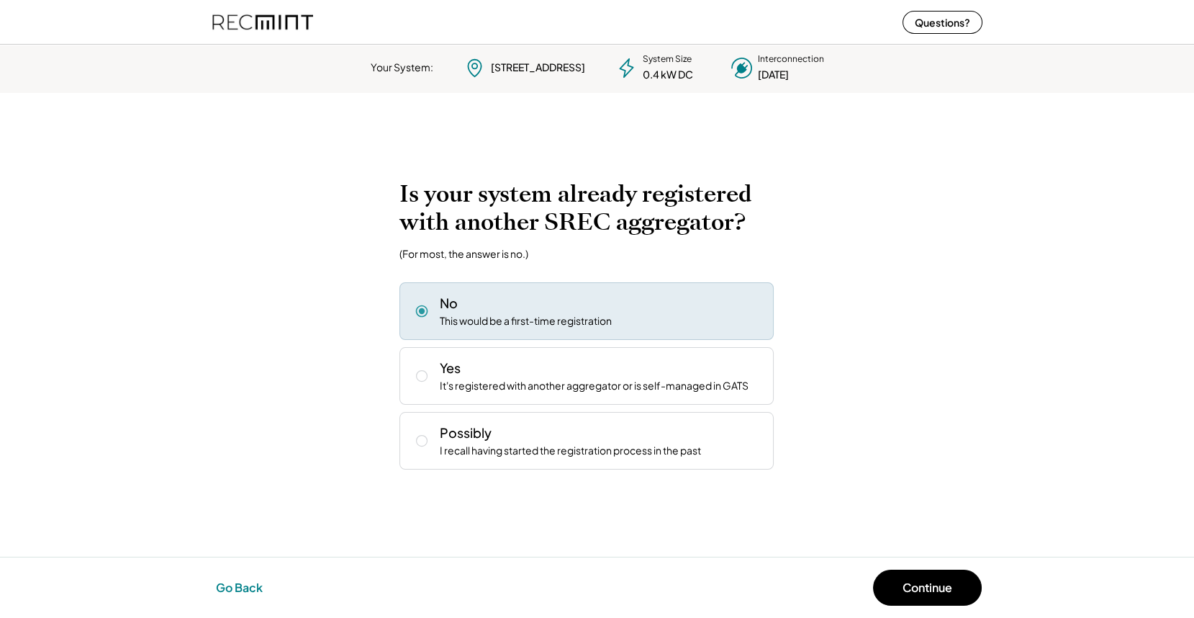
click at [231, 588] on button "Go Back" at bounding box center [239, 588] width 55 height 32
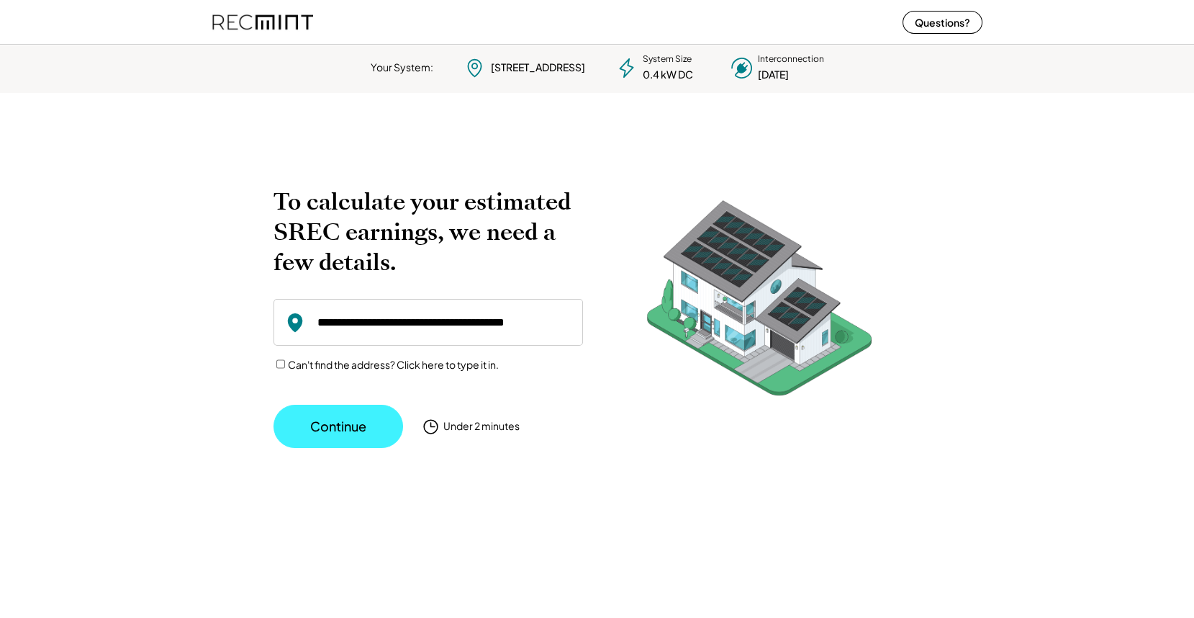
click at [346, 436] on button "Continue" at bounding box center [339, 426] width 130 height 43
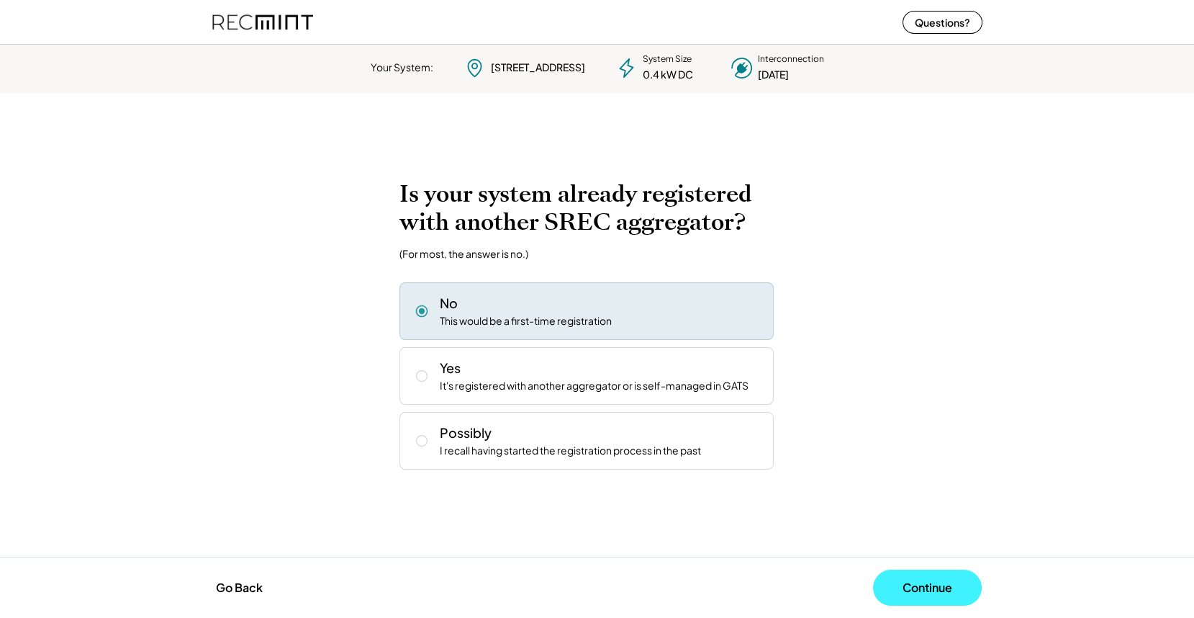
click at [916, 585] on button "Continue" at bounding box center [927, 587] width 109 height 36
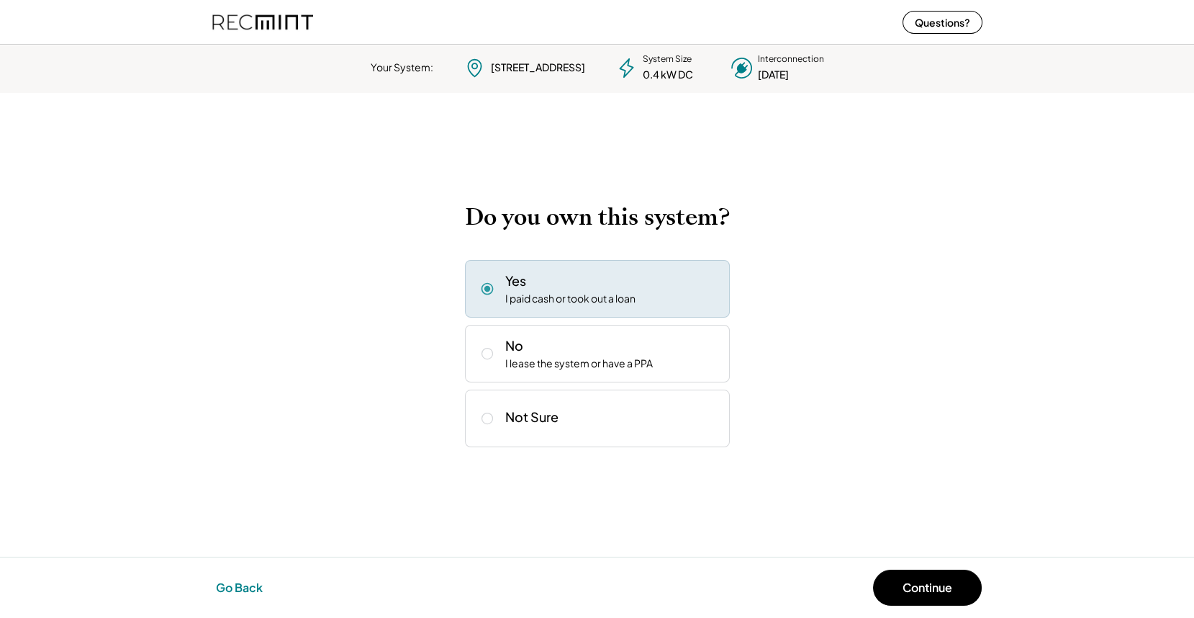
click at [240, 587] on button "Go Back" at bounding box center [239, 588] width 55 height 32
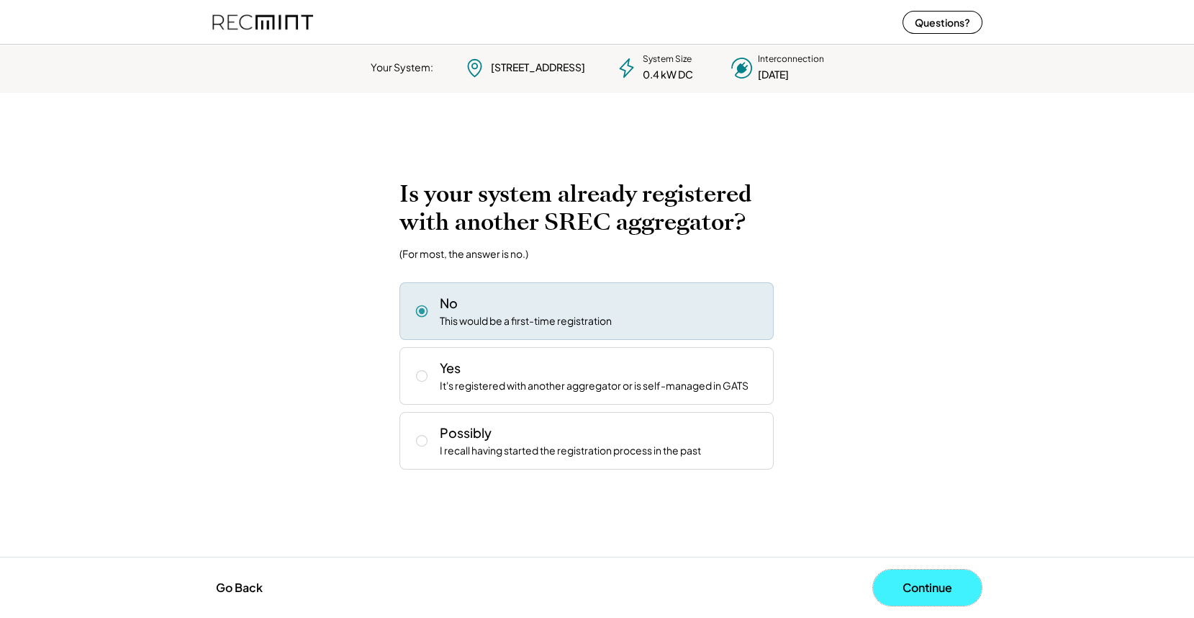
click at [916, 585] on button "Continue" at bounding box center [927, 587] width 109 height 36
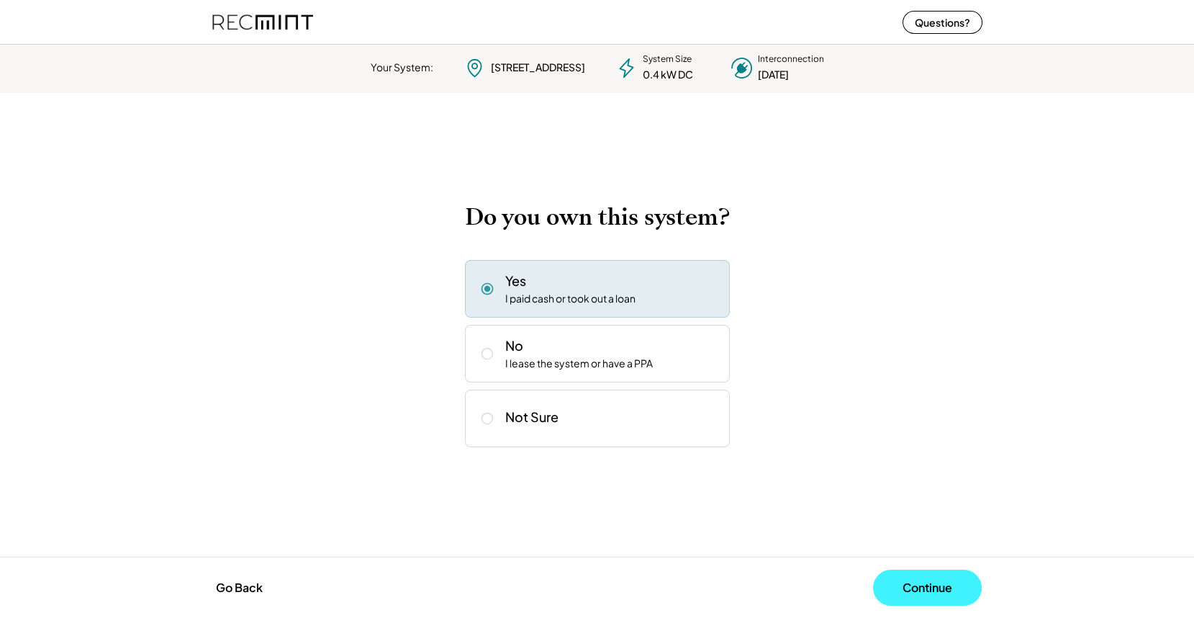
click at [916, 585] on button "Continue" at bounding box center [927, 587] width 109 height 36
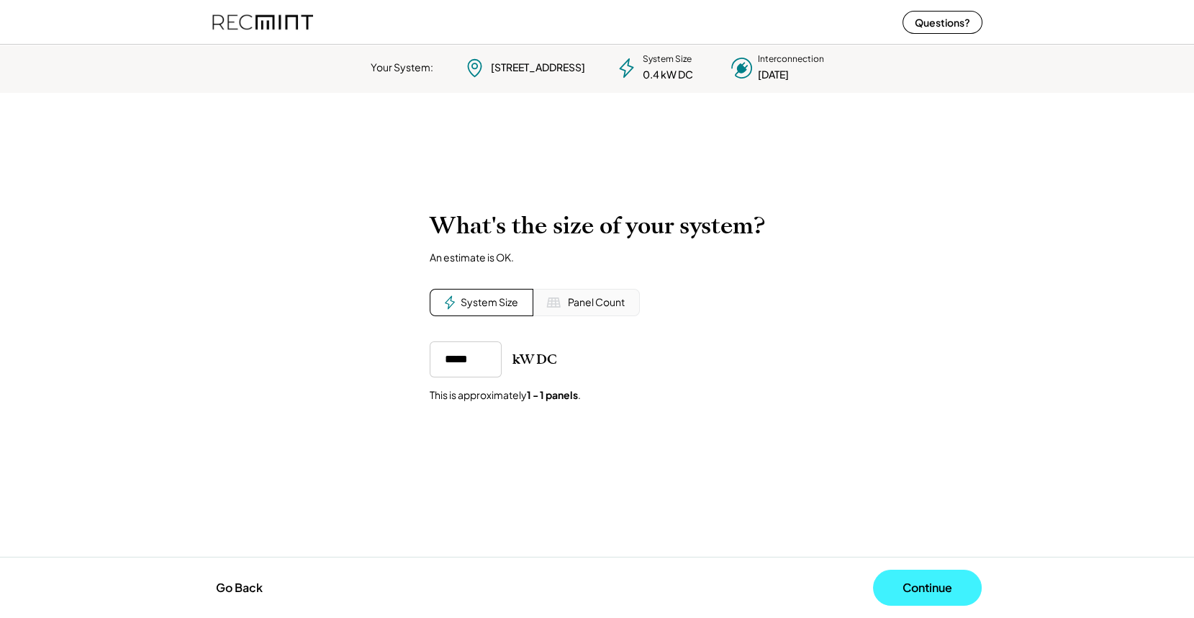
click at [916, 585] on button "Continue" at bounding box center [927, 587] width 109 height 36
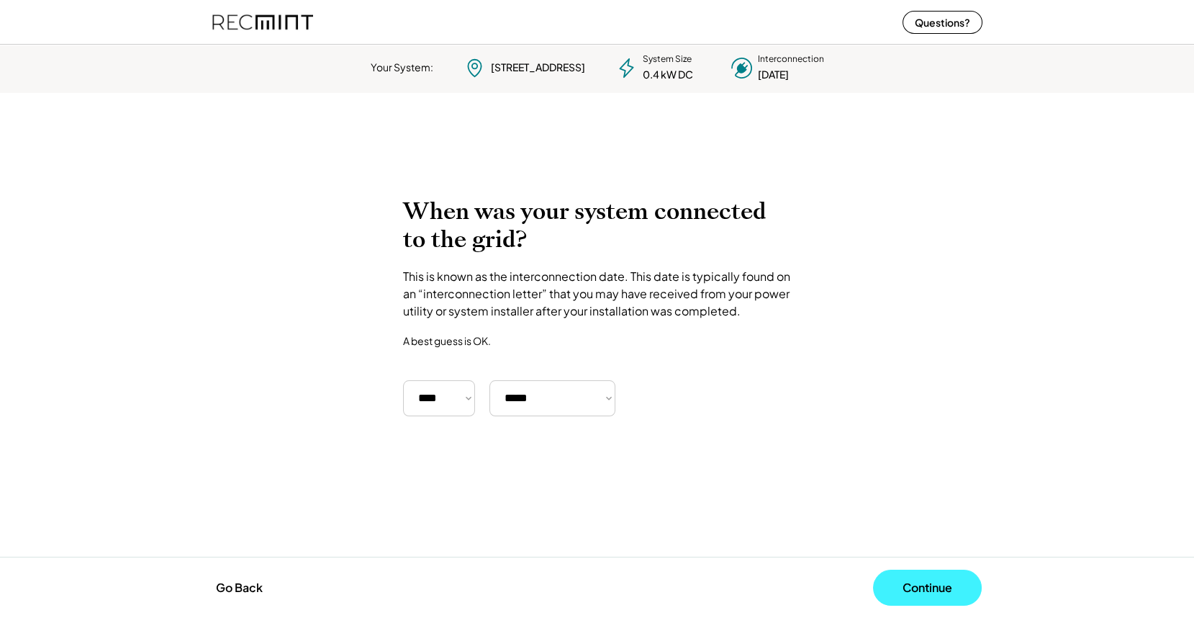
click at [904, 582] on button "Continue" at bounding box center [927, 587] width 109 height 36
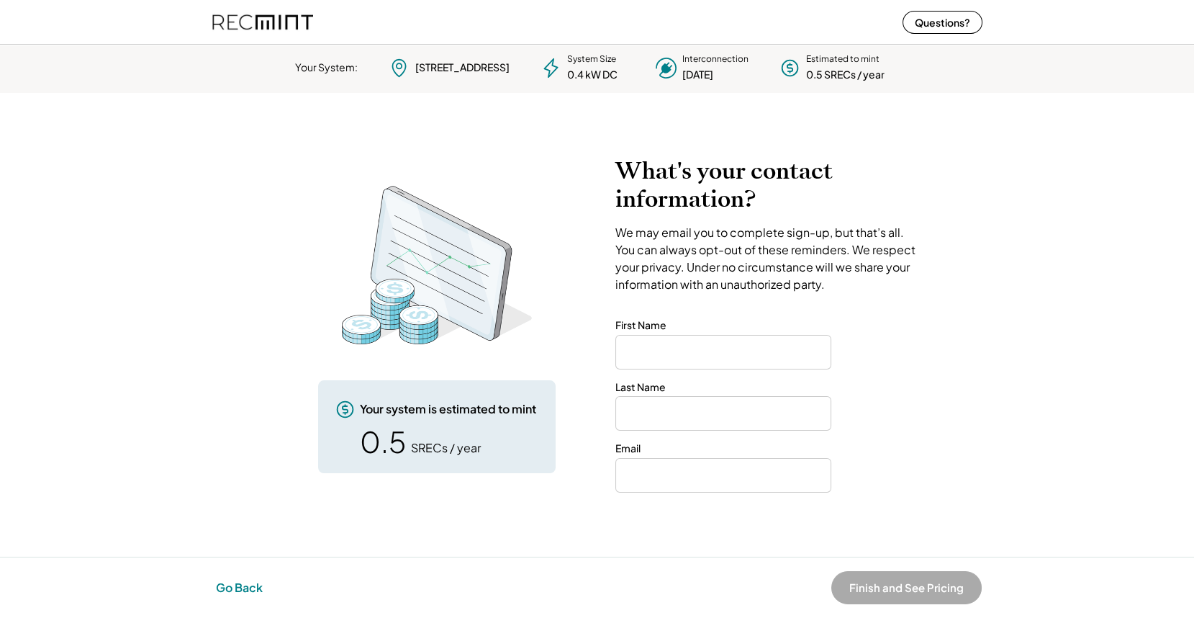
click at [243, 575] on button "Go Back" at bounding box center [239, 588] width 55 height 32
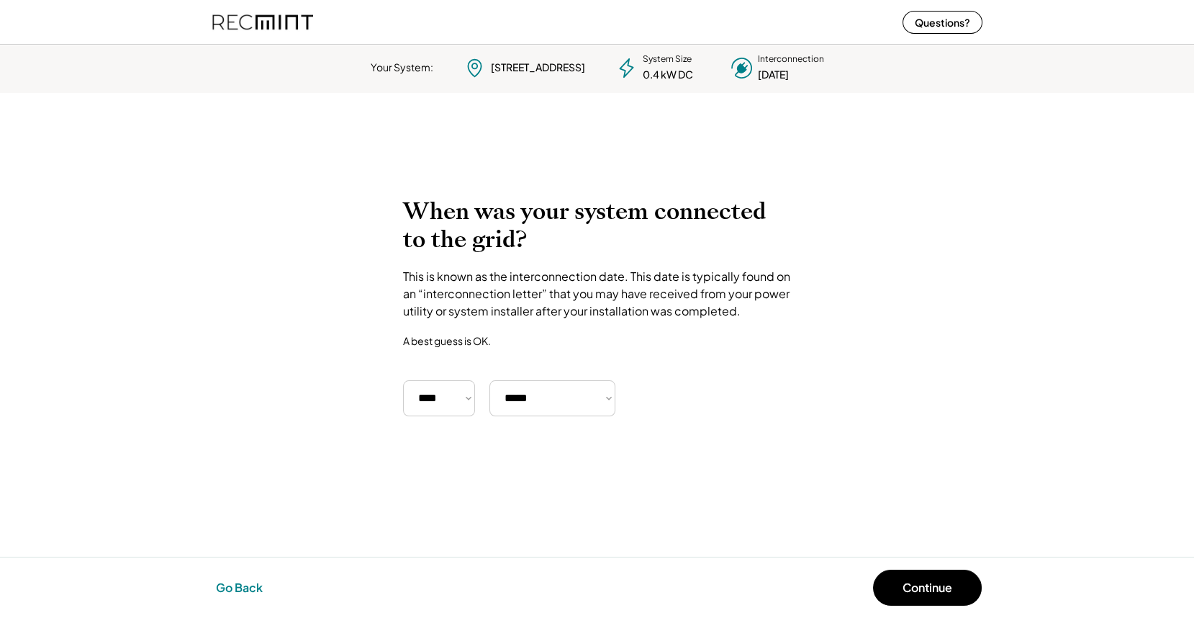
click at [243, 575] on button "Go Back" at bounding box center [239, 588] width 55 height 32
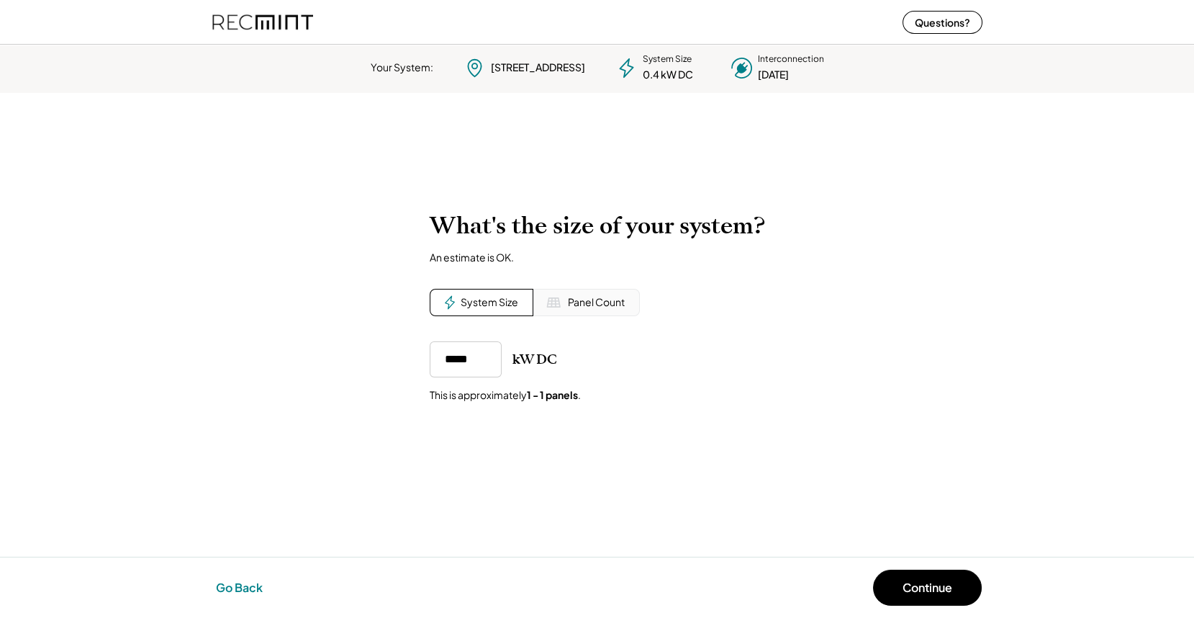
click at [243, 575] on button "Go Back" at bounding box center [239, 588] width 55 height 32
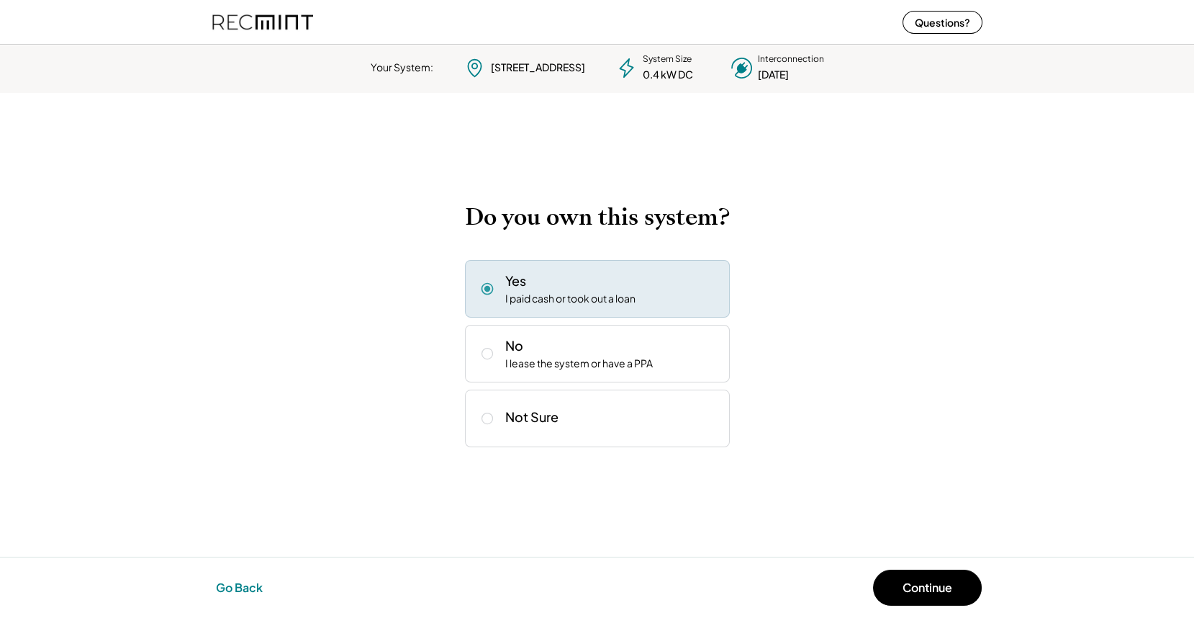
click at [243, 575] on button "Go Back" at bounding box center [239, 588] width 55 height 32
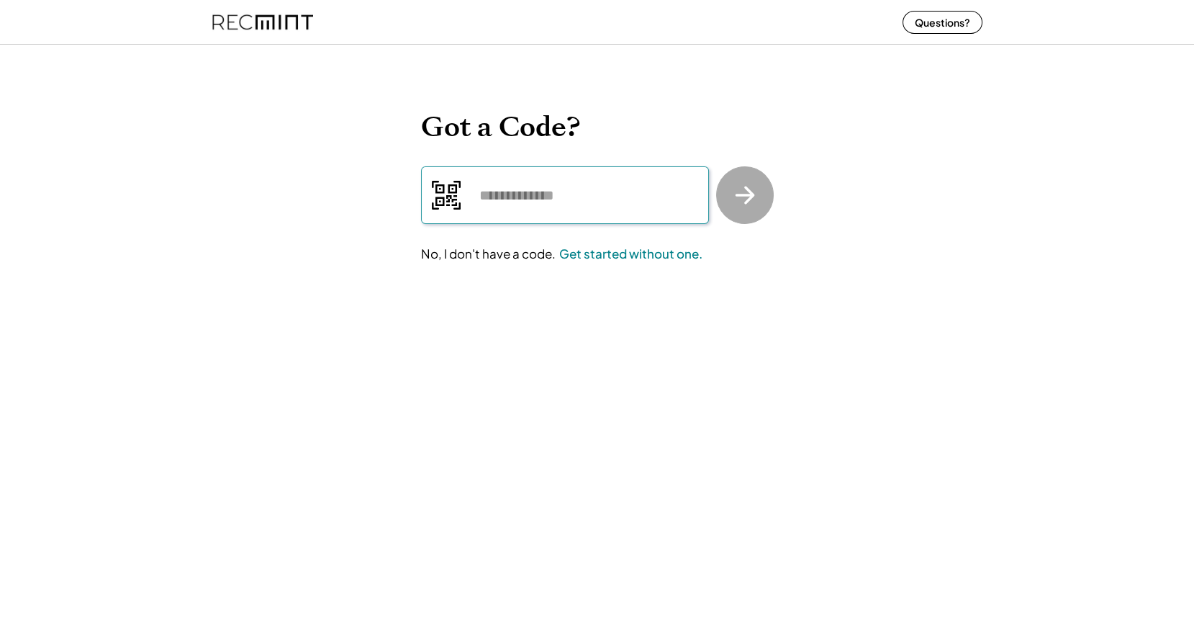
click at [533, 189] on input "input" at bounding box center [565, 195] width 288 height 58
click at [504, 189] on input "input" at bounding box center [565, 195] width 288 height 58
paste input "*******"
type input "*******"
click at [744, 302] on div "Got a Code? No, I don't have a code. Get started without one." at bounding box center [598, 187] width 382 height 296
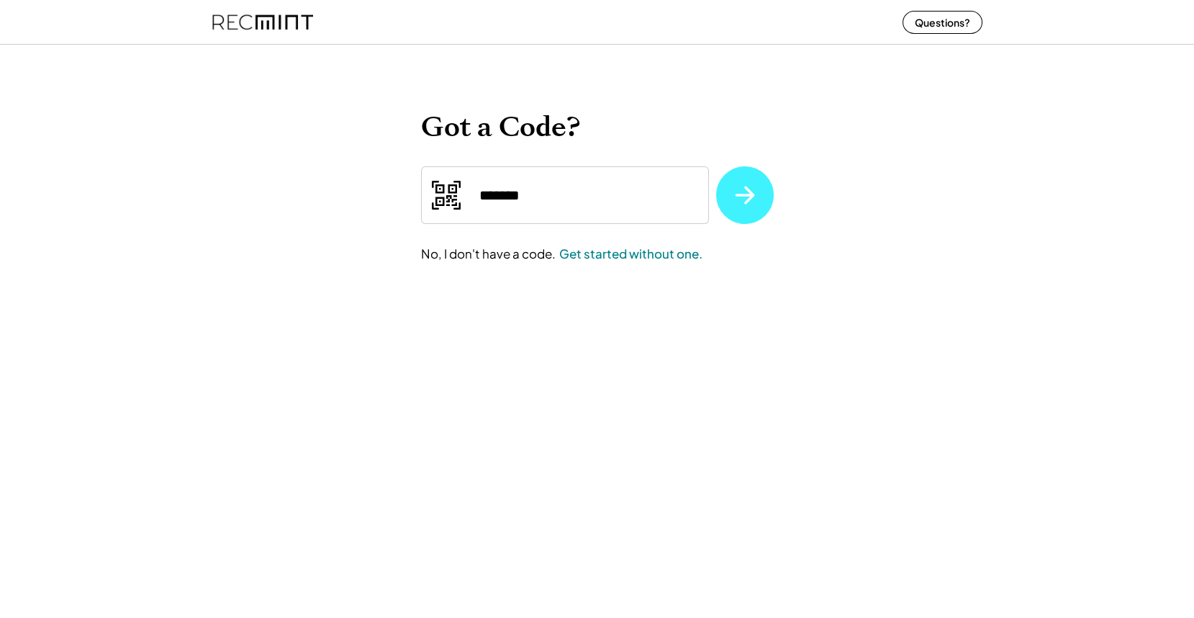
click at [737, 196] on icon at bounding box center [744, 194] width 27 height 27
click at [508, 212] on input "input" at bounding box center [565, 195] width 288 height 58
paste input "*******"
drag, startPoint x: 481, startPoint y: 200, endPoint x: 505, endPoint y: 201, distance: 23.8
click at [505, 201] on input "input" at bounding box center [565, 195] width 288 height 58
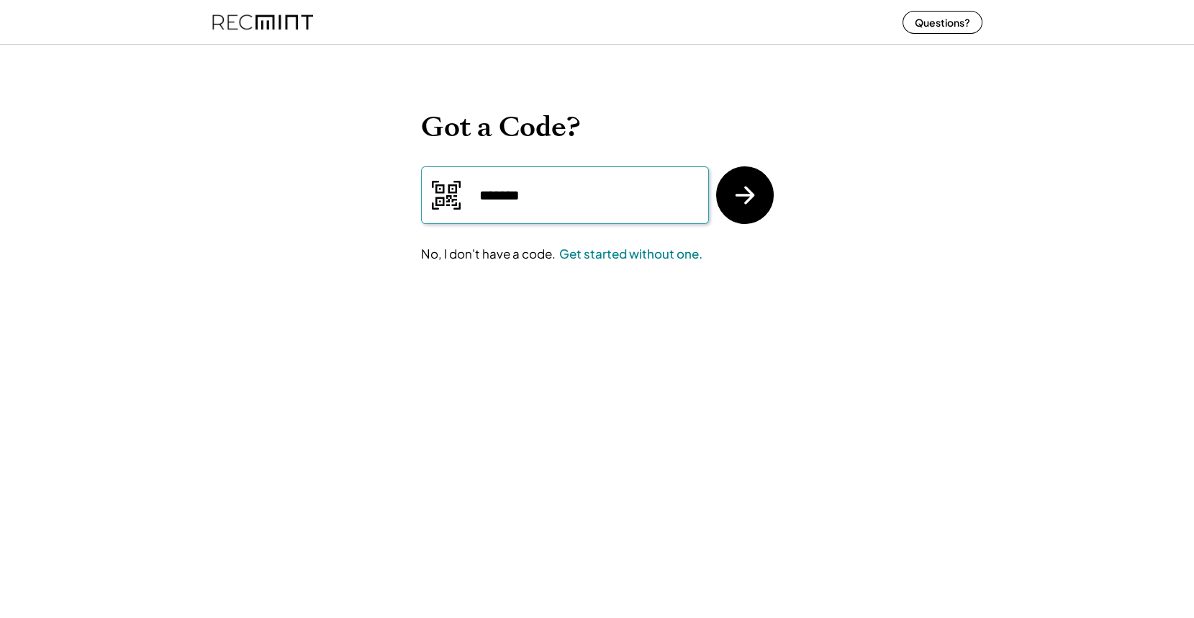
drag, startPoint x: 521, startPoint y: 201, endPoint x: 590, endPoint y: 200, distance: 69.1
click at [590, 200] on input "input" at bounding box center [565, 195] width 288 height 58
type input "*******"
click at [755, 204] on icon at bounding box center [744, 194] width 27 height 27
